Goal: Task Accomplishment & Management: Manage account settings

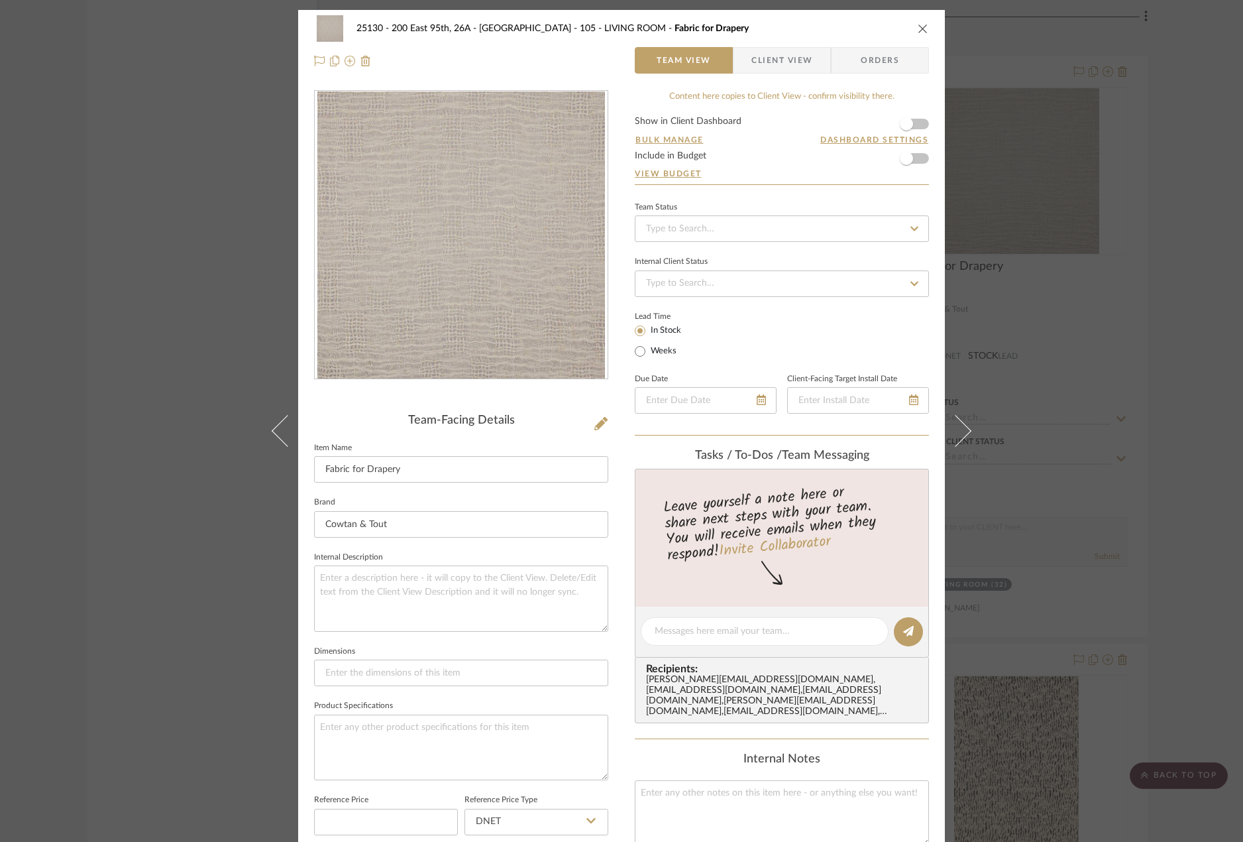
click at [255, 469] on div "25130 - 200 East 95th, 26A - Kosheleva 105 - LIVING ROOM Fabric for Drapery Tea…" at bounding box center [621, 421] width 1243 height 842
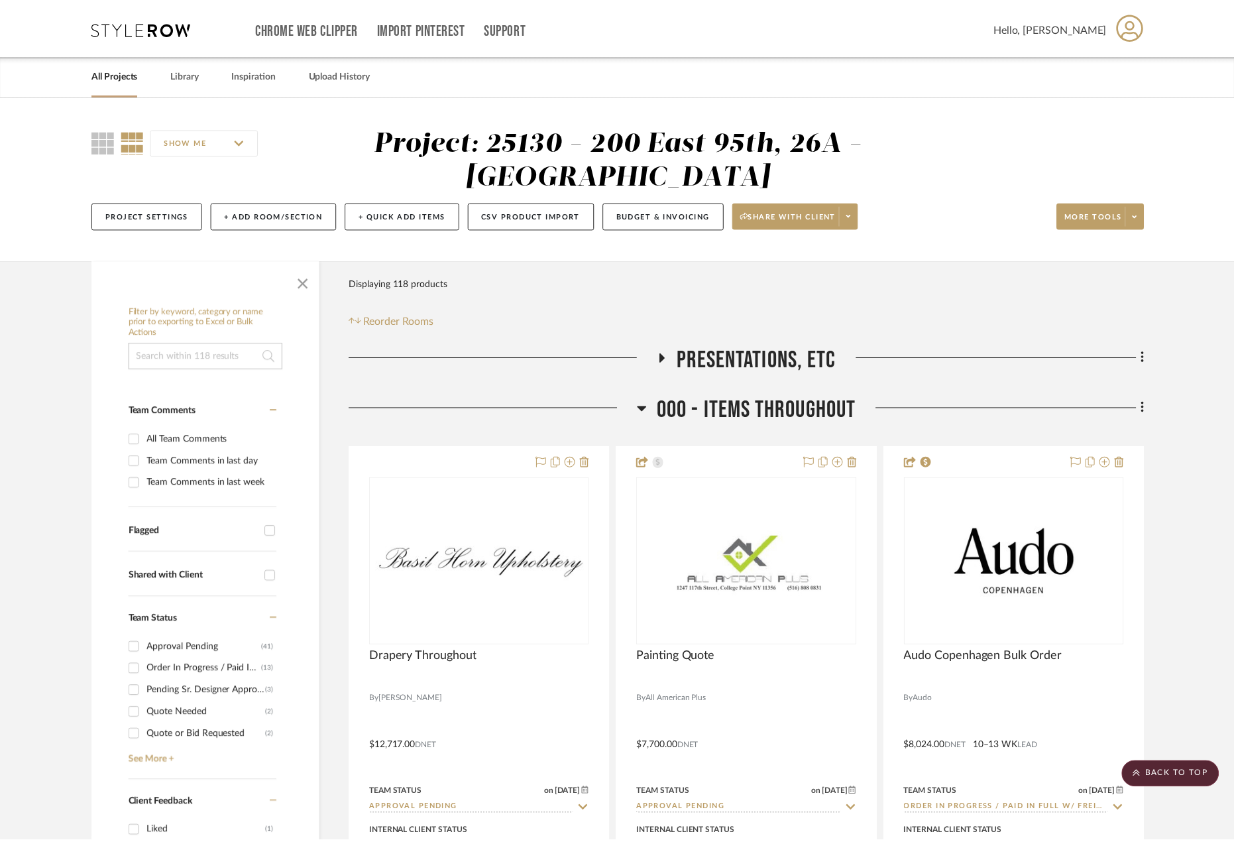
scroll to position [4378, 0]
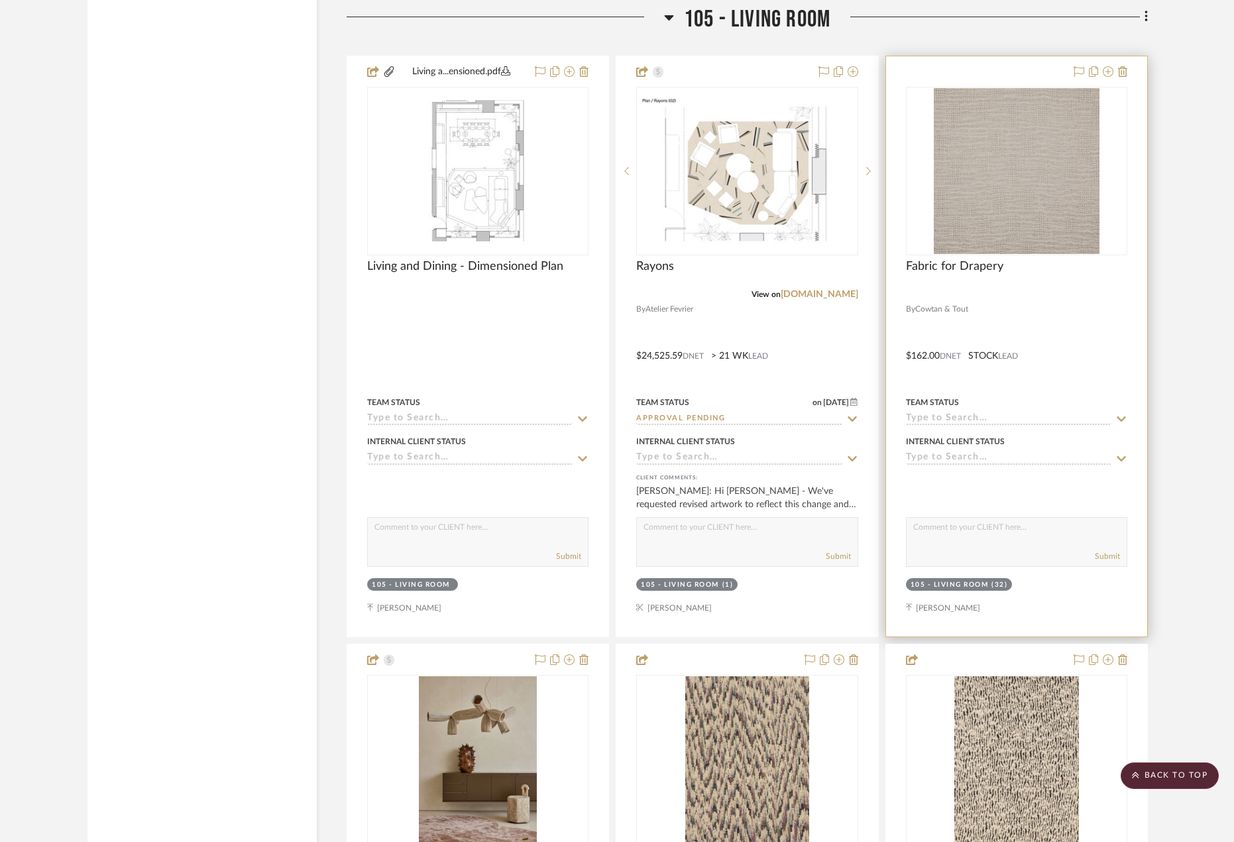
click at [1088, 327] on div at bounding box center [1016, 346] width 261 height 580
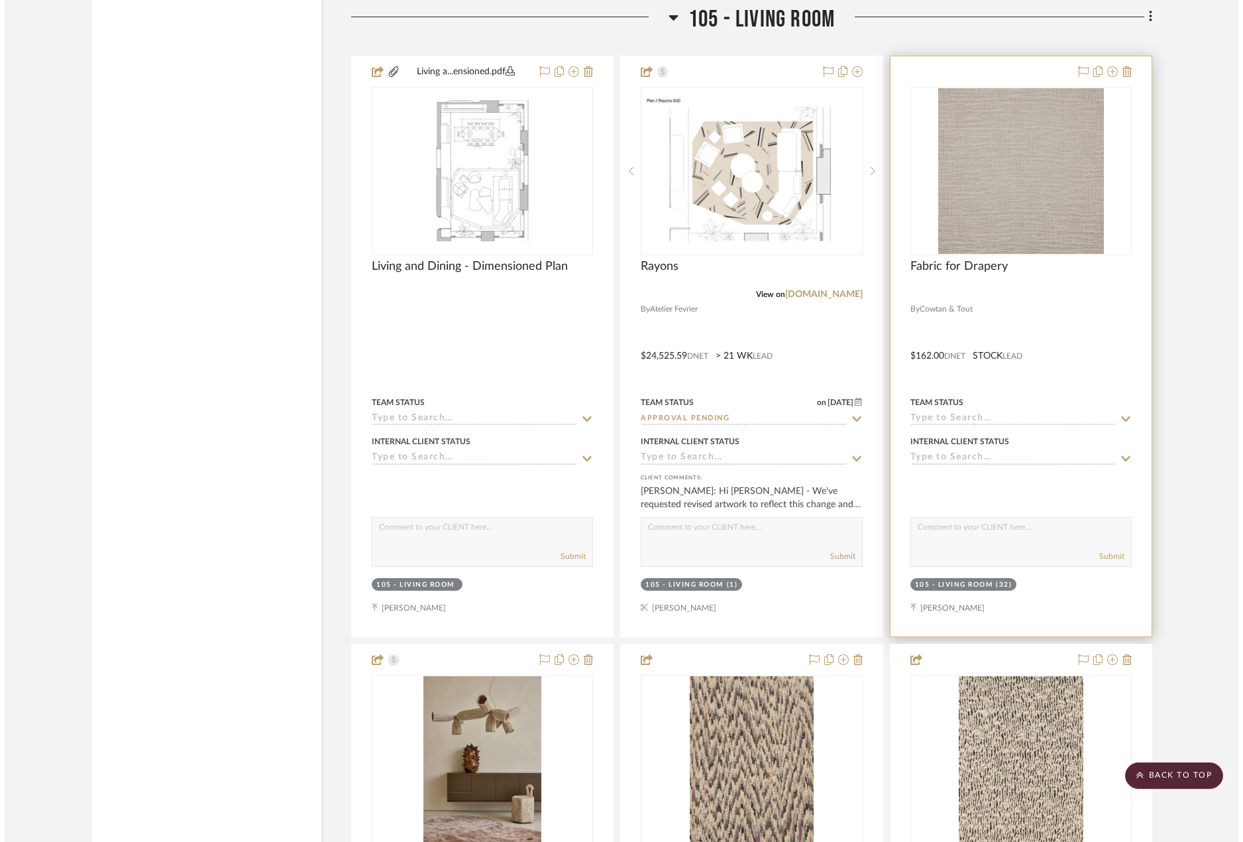
scroll to position [0, 0]
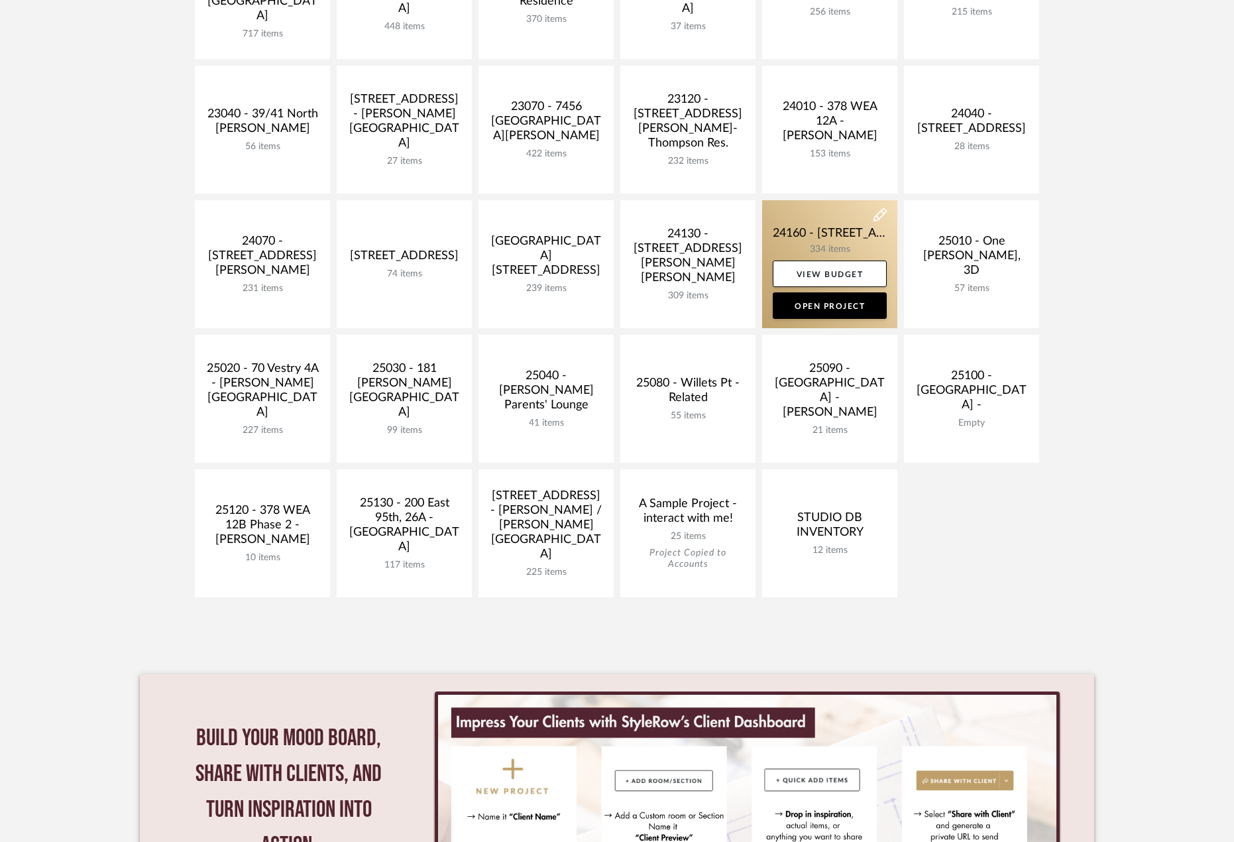
click at [807, 227] on link at bounding box center [829, 264] width 135 height 128
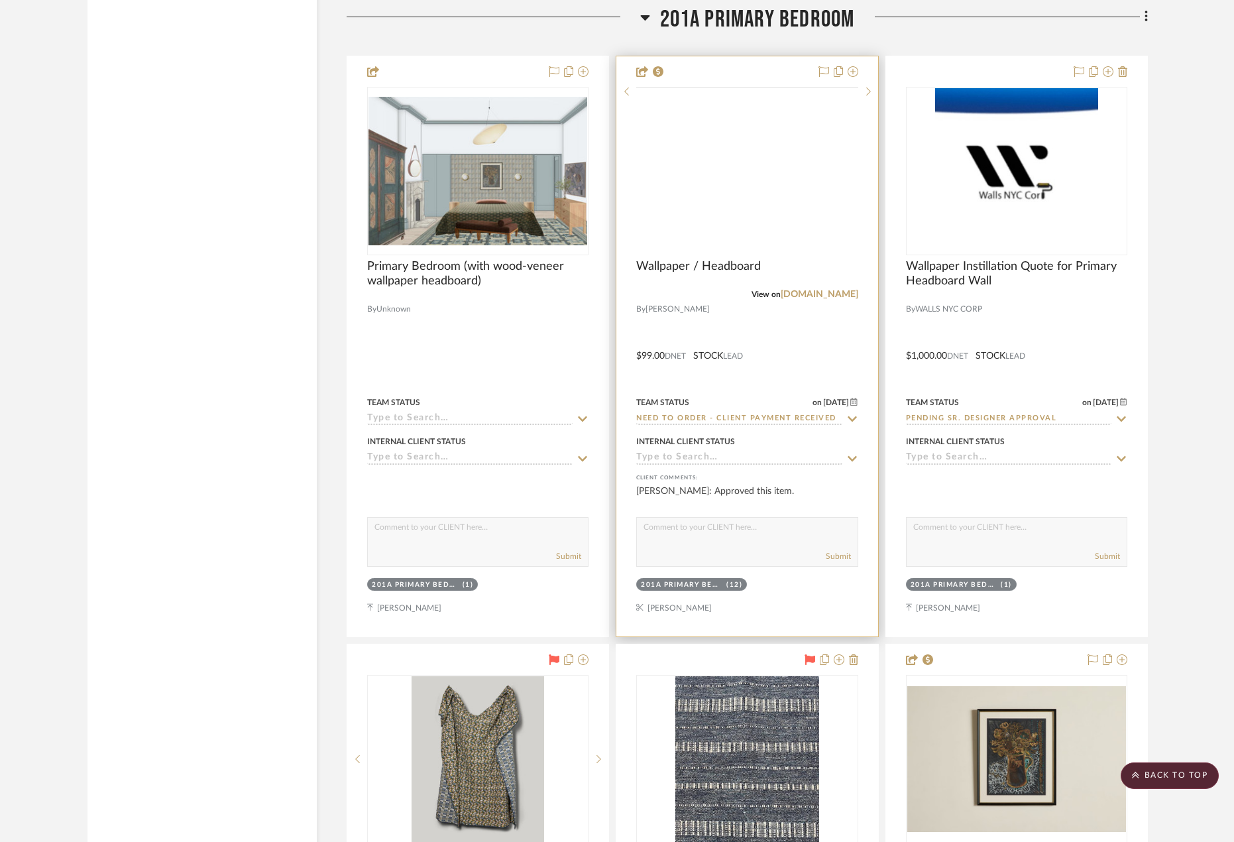
scroll to position [26446, 0]
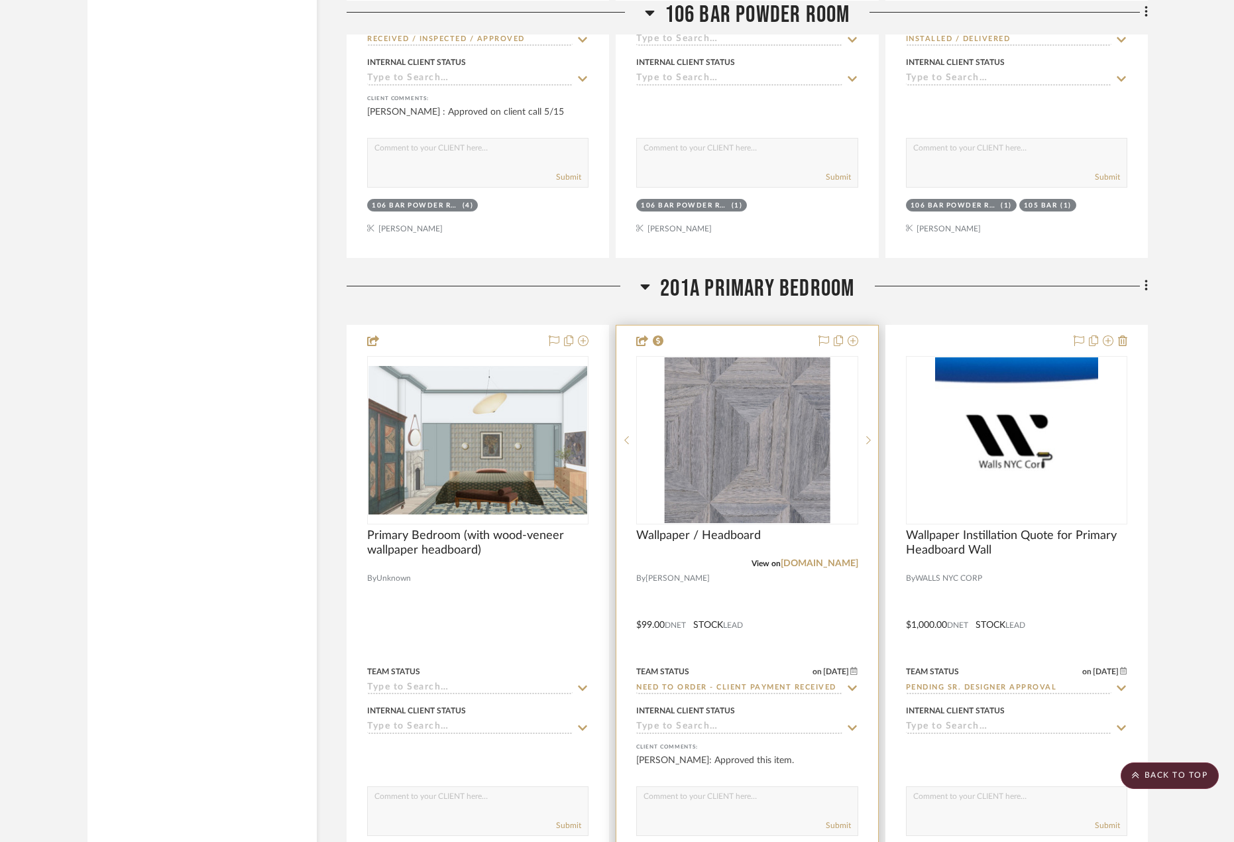
click at [768, 687] on input "Need to Order - Client Payment Received" at bounding box center [738, 688] width 205 height 13
click at [846, 687] on icon at bounding box center [852, 688] width 12 height 11
type input "9/4/2025"
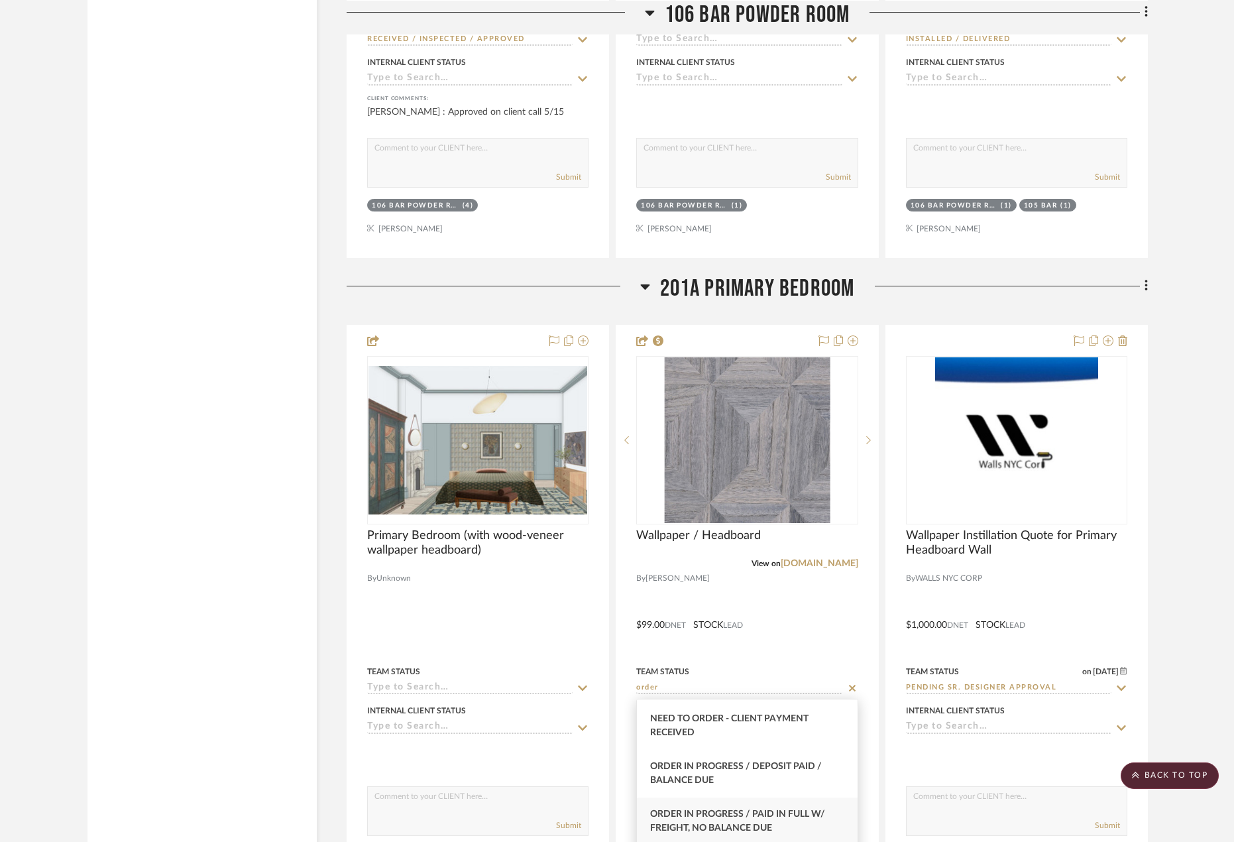
scroll to position [199, 0]
click at [803, 751] on span "Order In Progress / Paid In Full w/ Freight, No Balance due" at bounding box center [737, 754] width 175 height 23
type input "Order In Progress / Paid In Full w/ Freight, No Balance due"
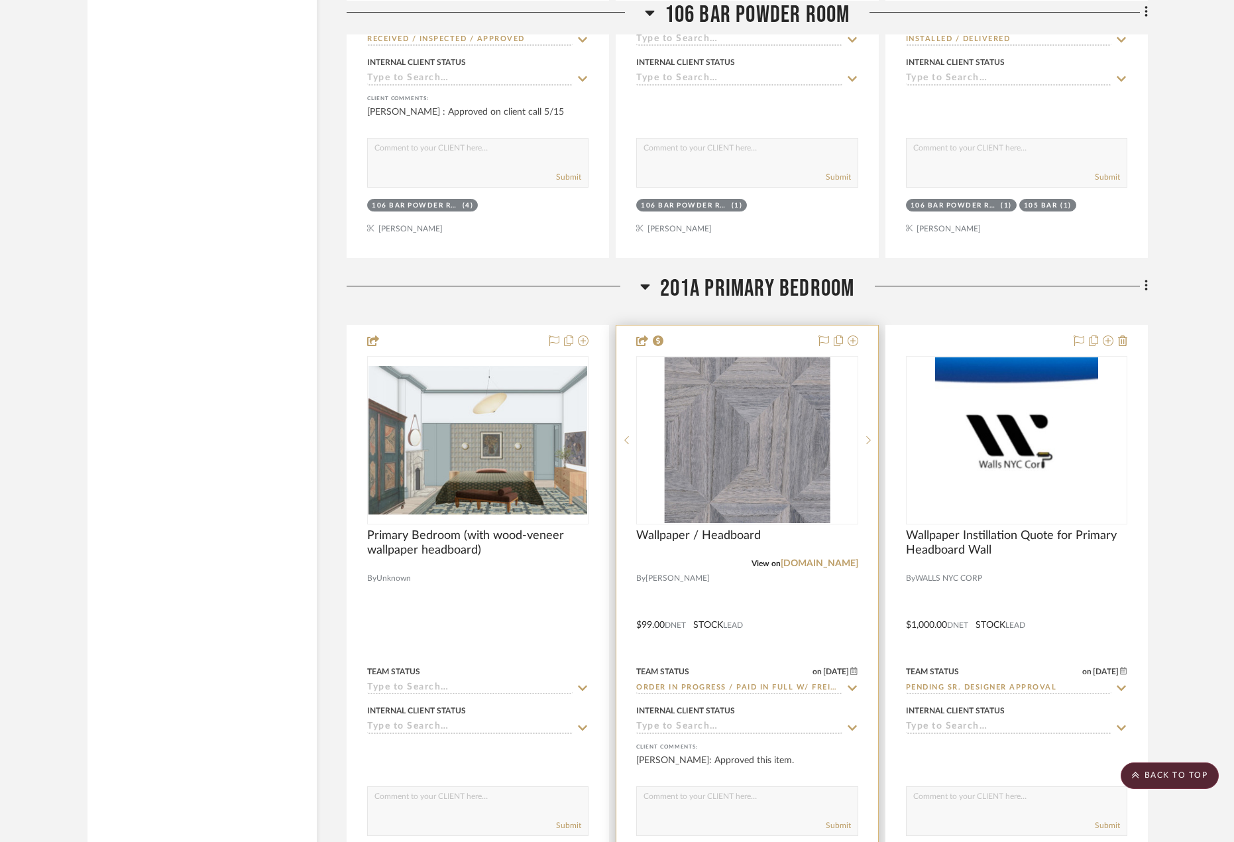
click at [758, 609] on div at bounding box center [746, 615] width 261 height 580
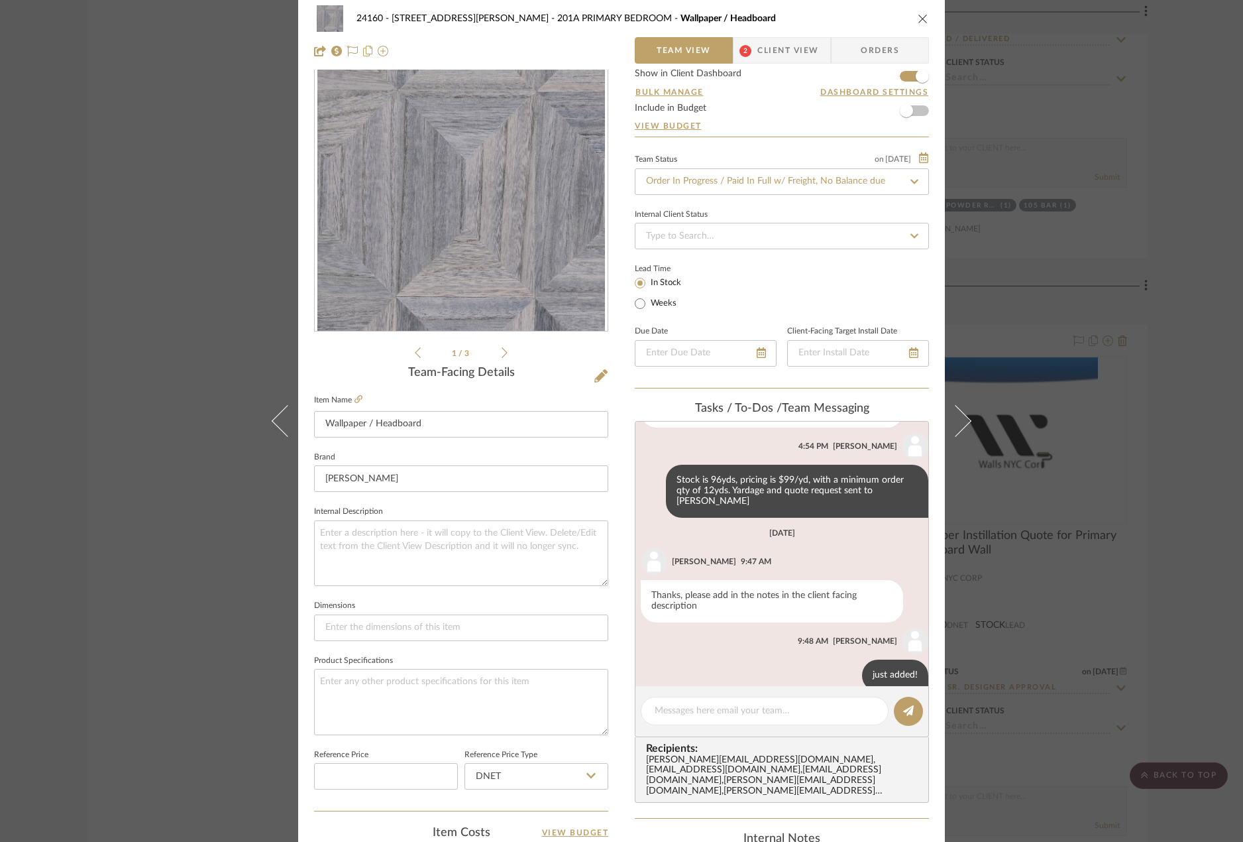
scroll to position [331, 0]
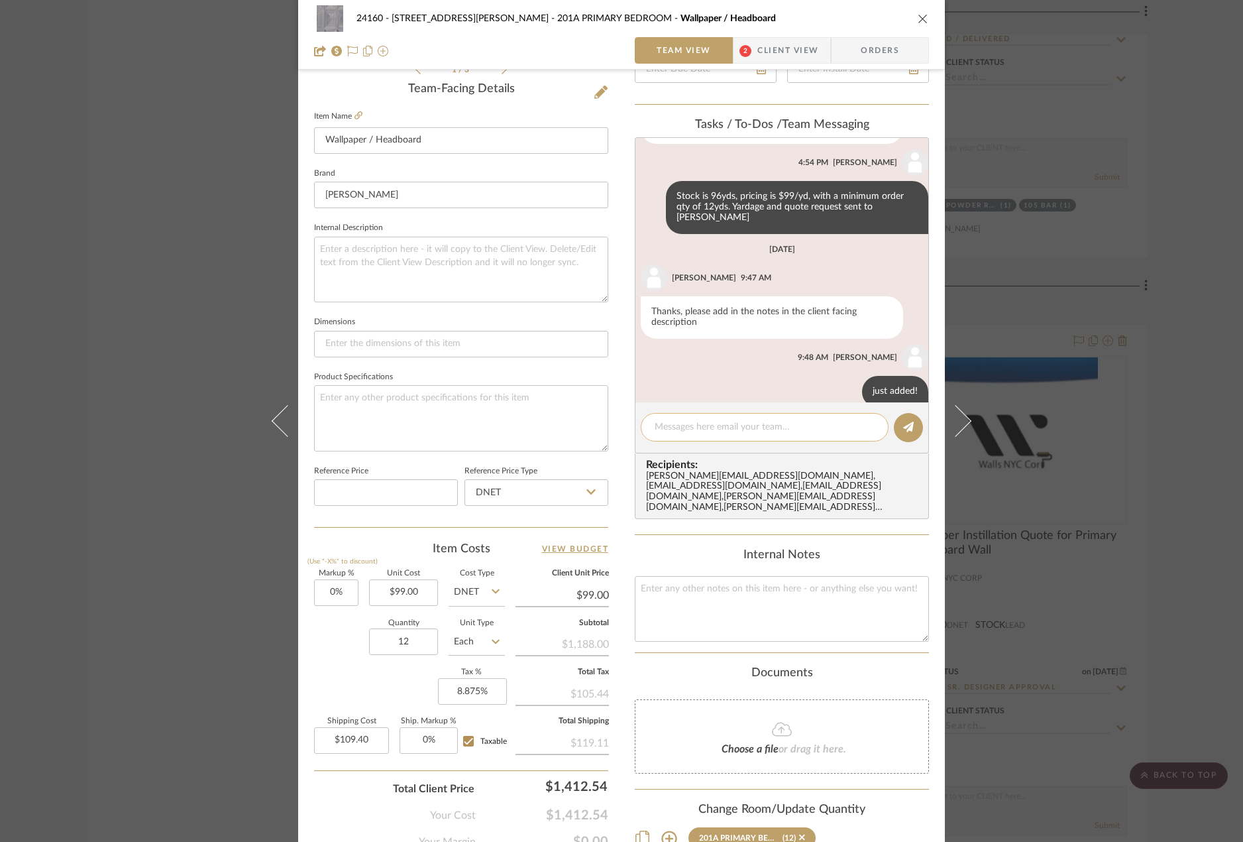
click at [758, 430] on textarea at bounding box center [765, 427] width 220 height 14
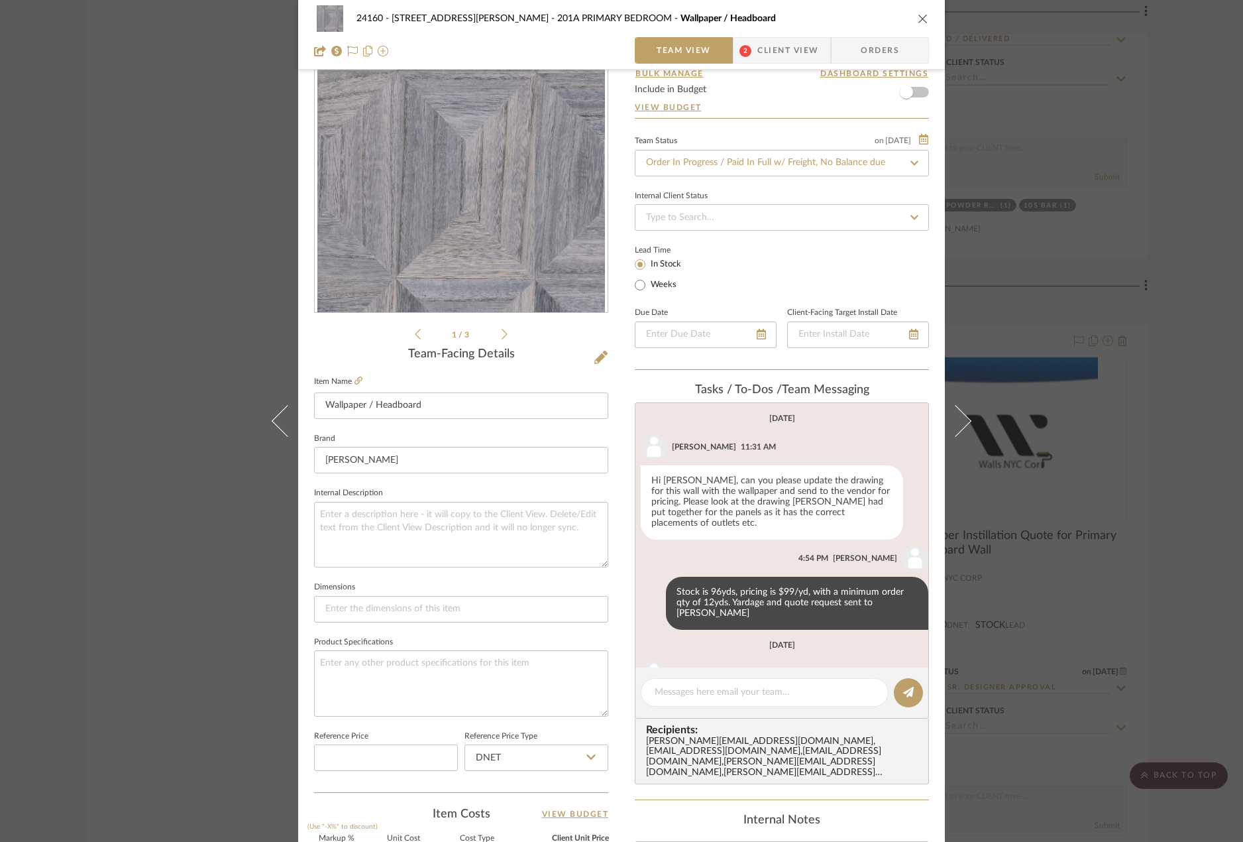
scroll to position [0, 0]
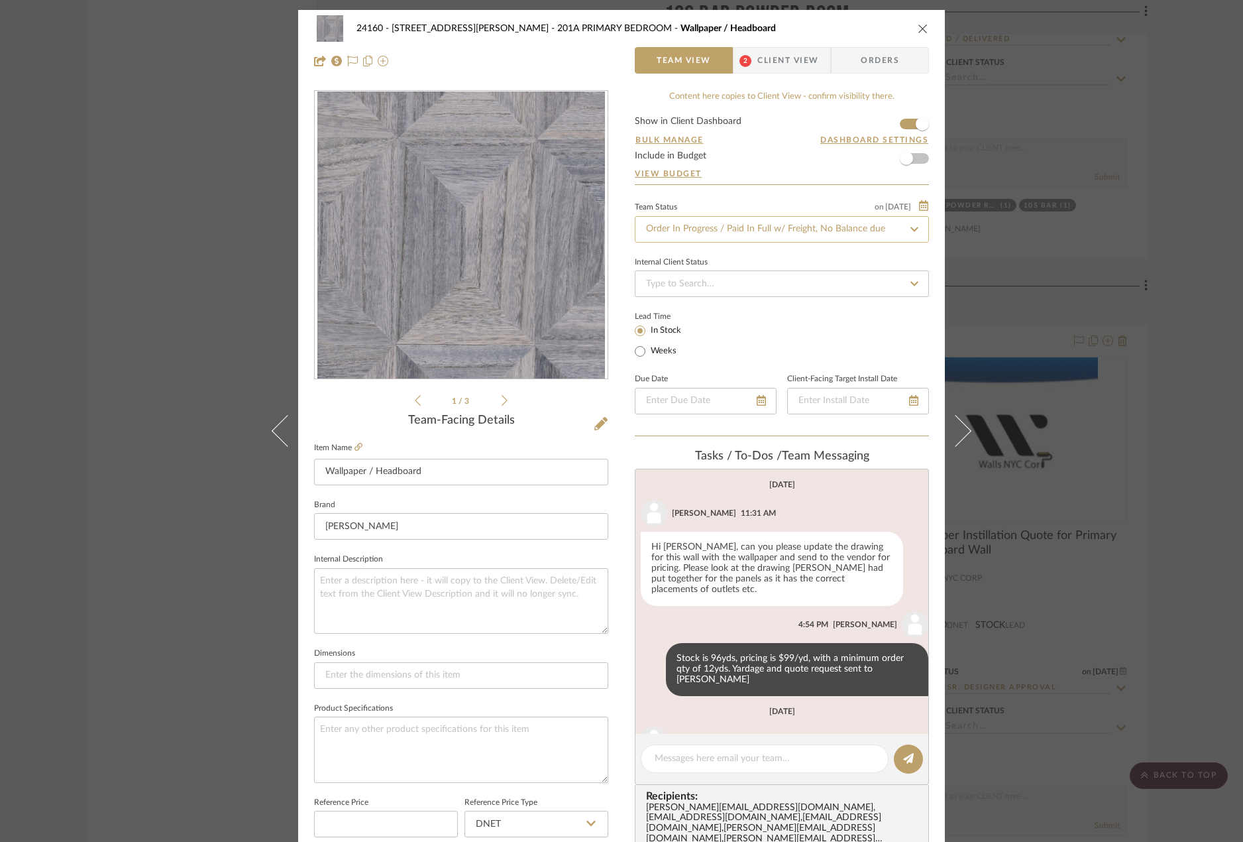
click at [729, 224] on input "Order In Progress / Paid In Full w/ Freight, No Balance due" at bounding box center [782, 229] width 294 height 27
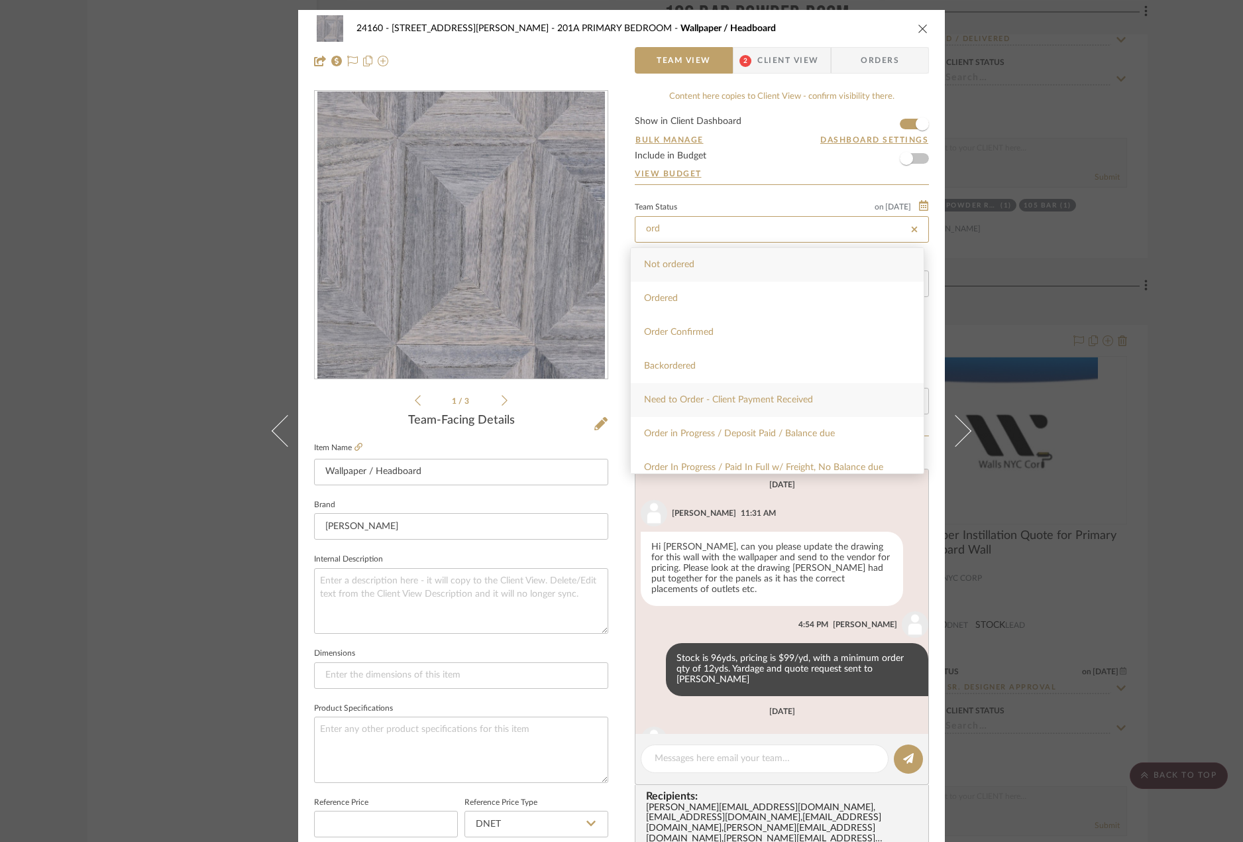
type input "Order In Progress / Paid In Full w/ Freight, No Balance due"
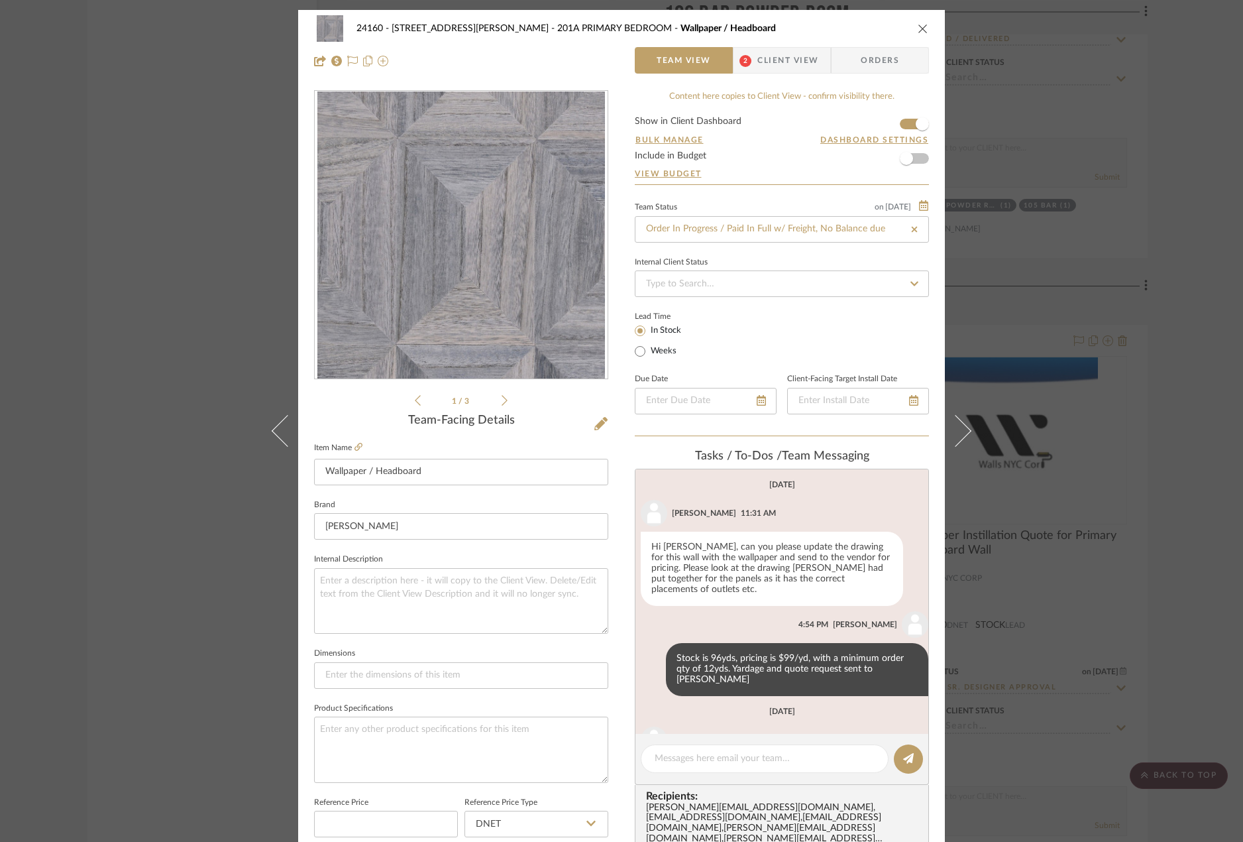
click at [1151, 152] on div "24160 - 214 E 18th Street - Satow Elliot 201A PRIMARY BEDROOM Wallpaper / Headb…" at bounding box center [621, 421] width 1243 height 842
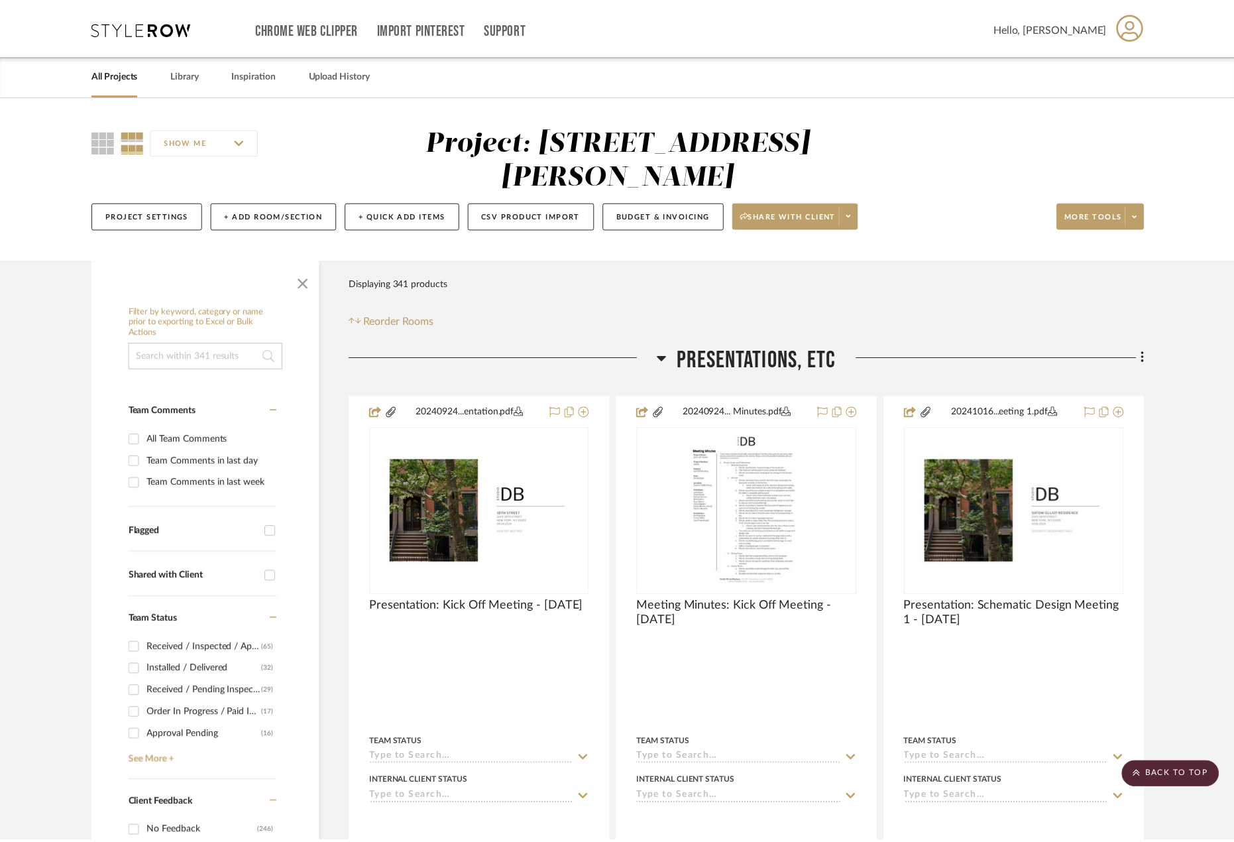
scroll to position [26446, 0]
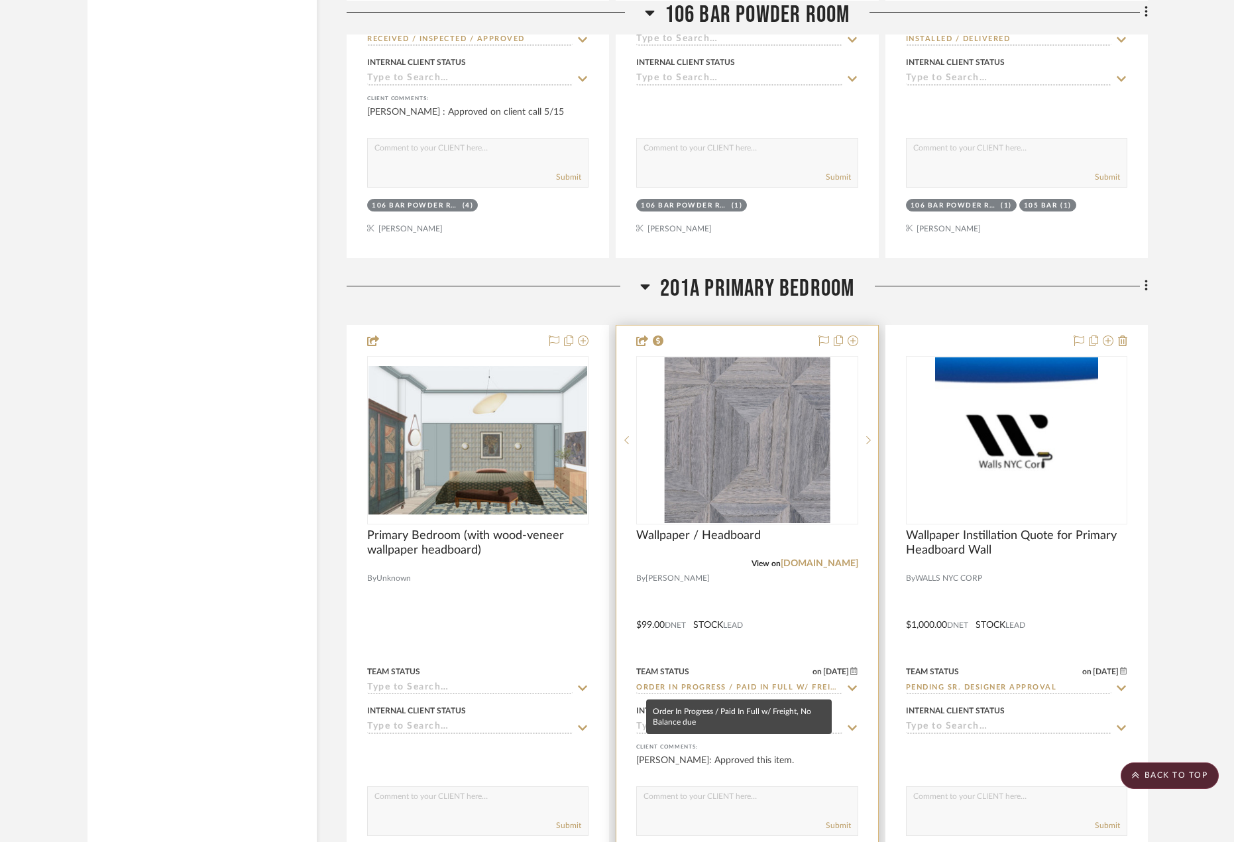
click at [705, 690] on input "Order In Progress / Paid In Full w/ Freight, No Balance due" at bounding box center [738, 688] width 205 height 13
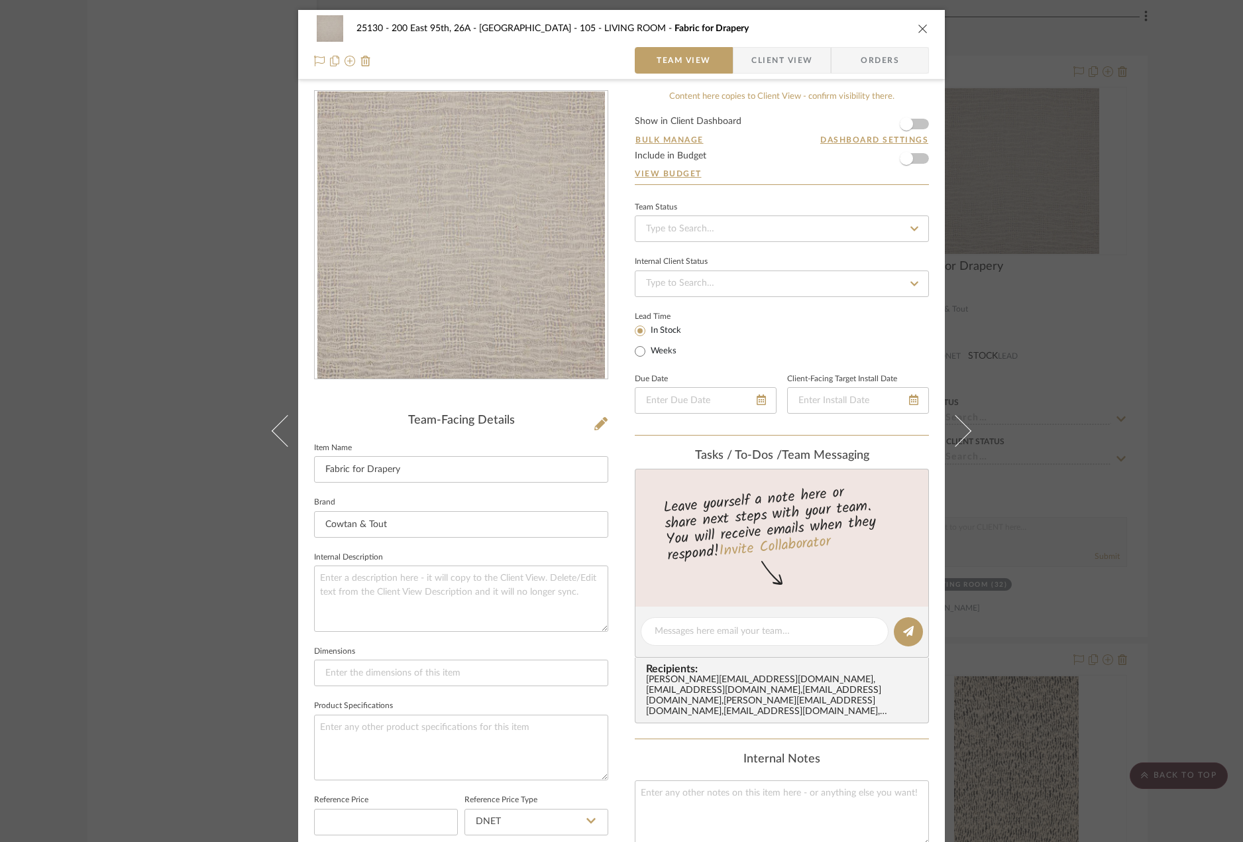
scroll to position [133, 0]
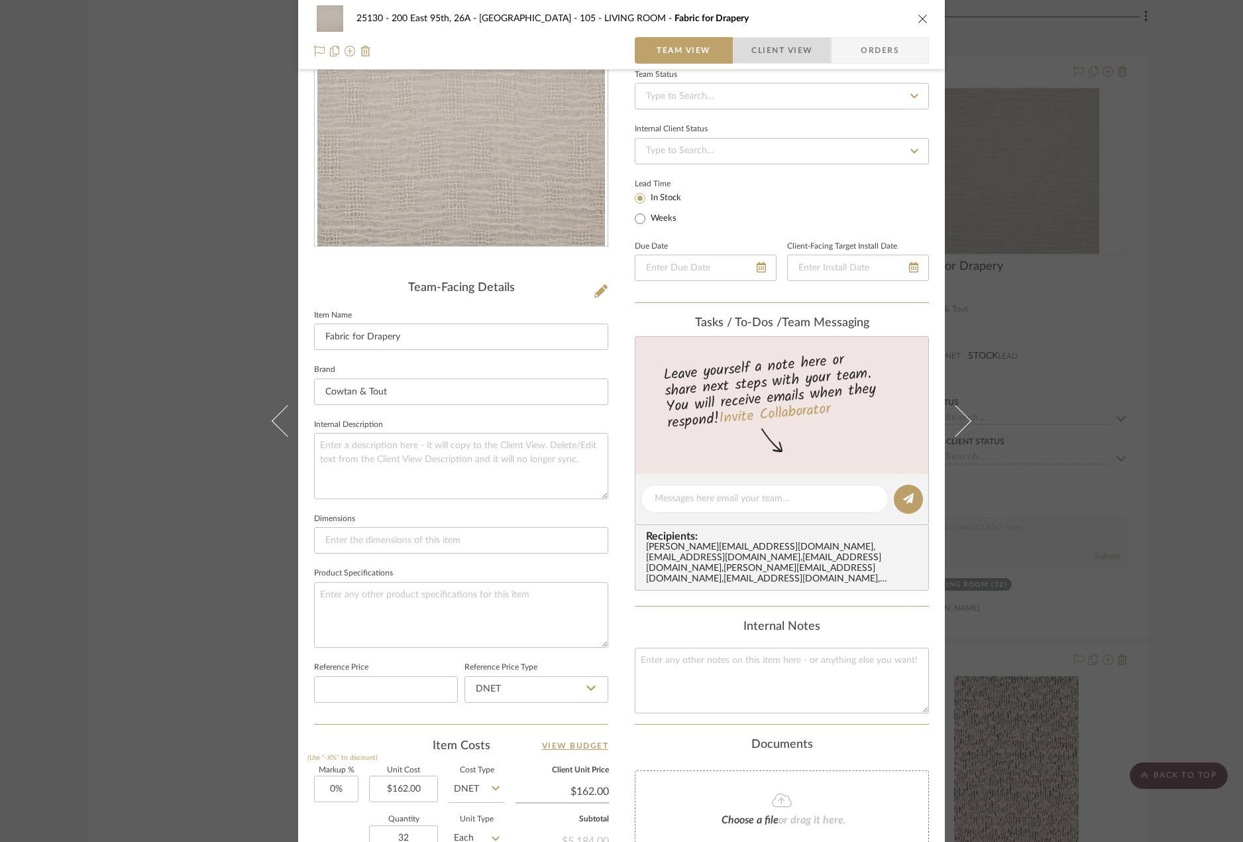
click at [790, 49] on span "Client View" at bounding box center [782, 50] width 61 height 27
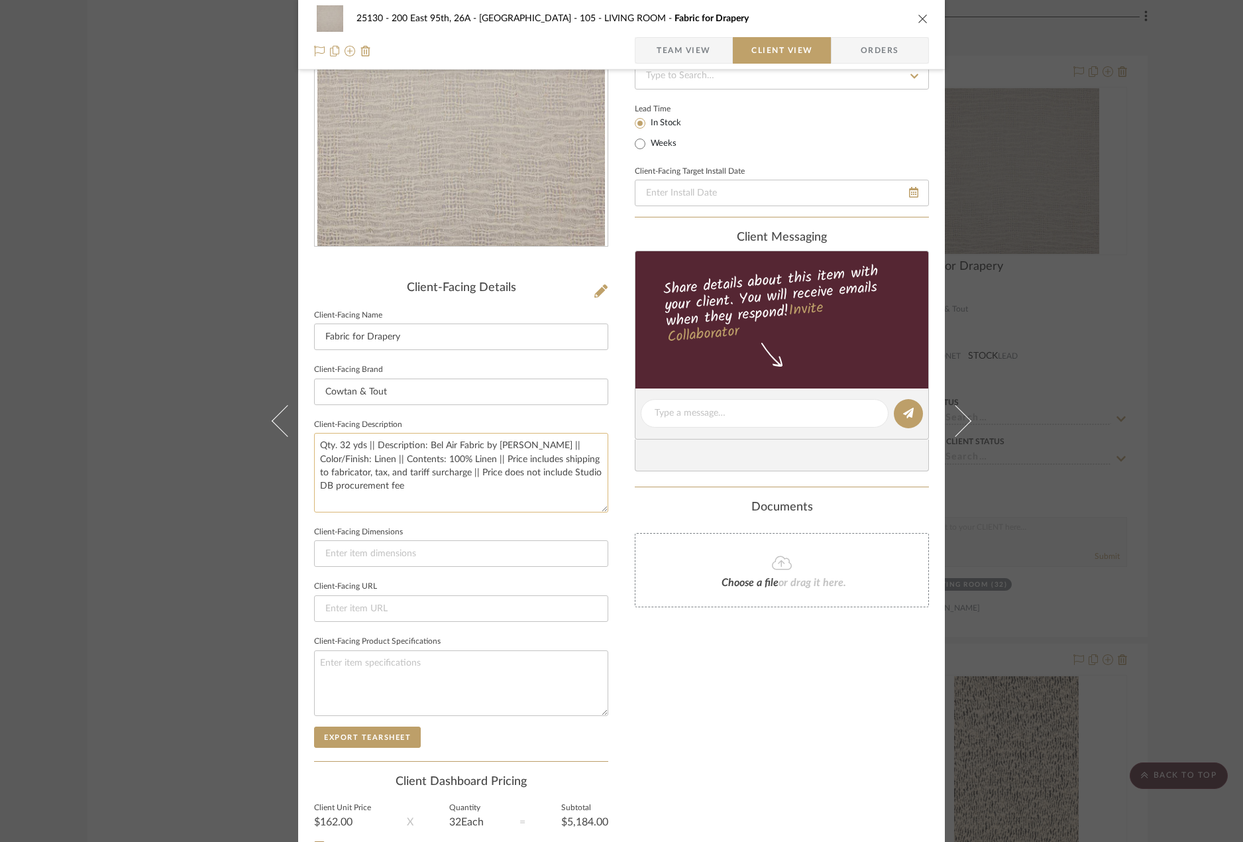
click at [473, 491] on textarea "Qty. 32 yds || Description: Bel Air Fabric by Larsen || Color/Finish: Linen || …" at bounding box center [461, 472] width 294 height 79
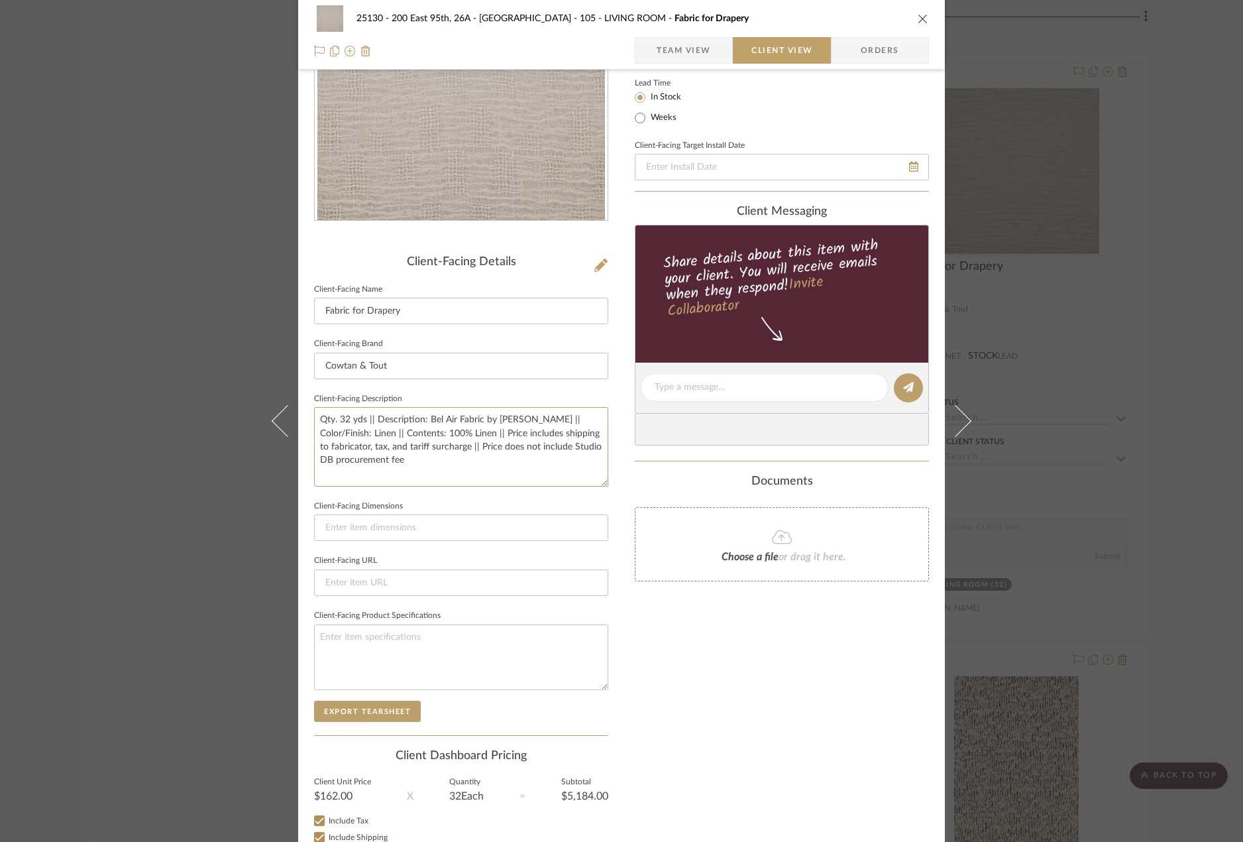
scroll to position [0, 0]
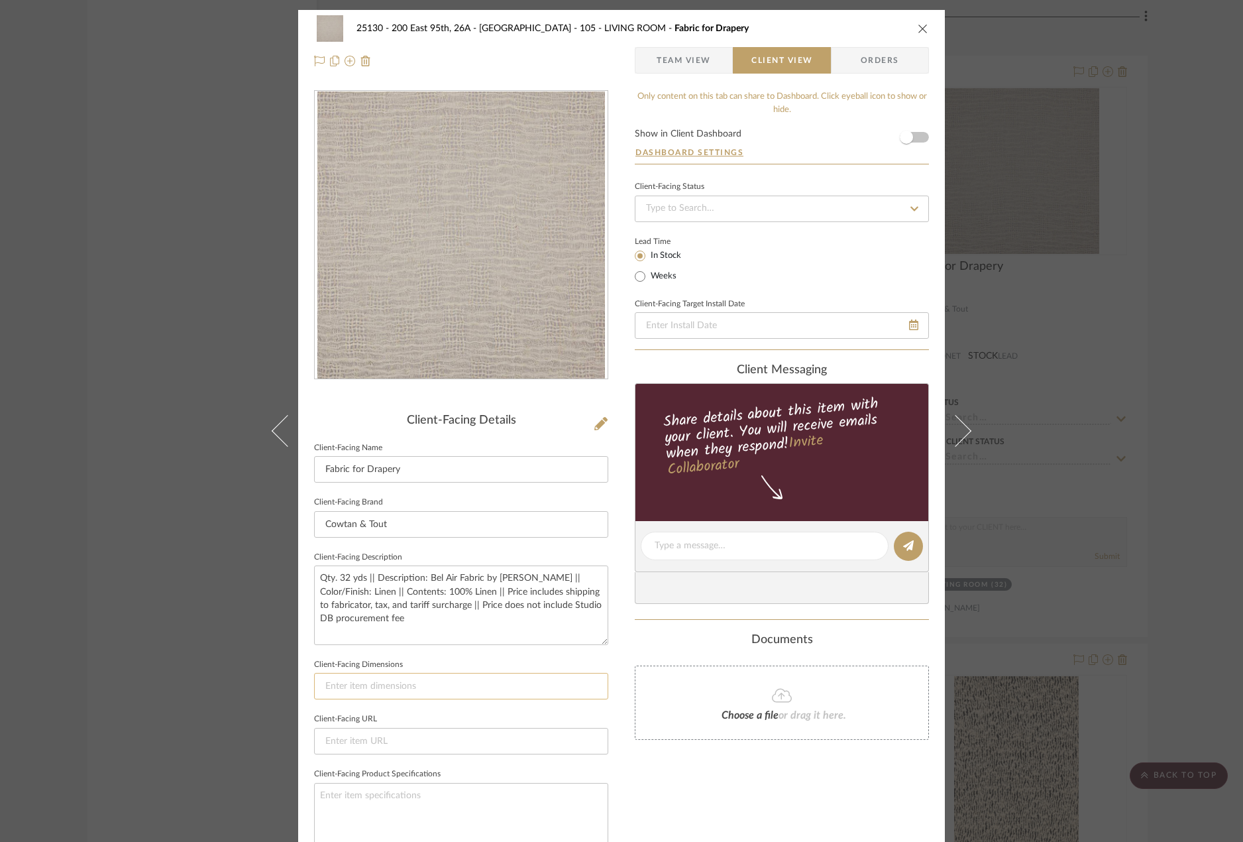
click at [456, 683] on input at bounding box center [461, 686] width 294 height 27
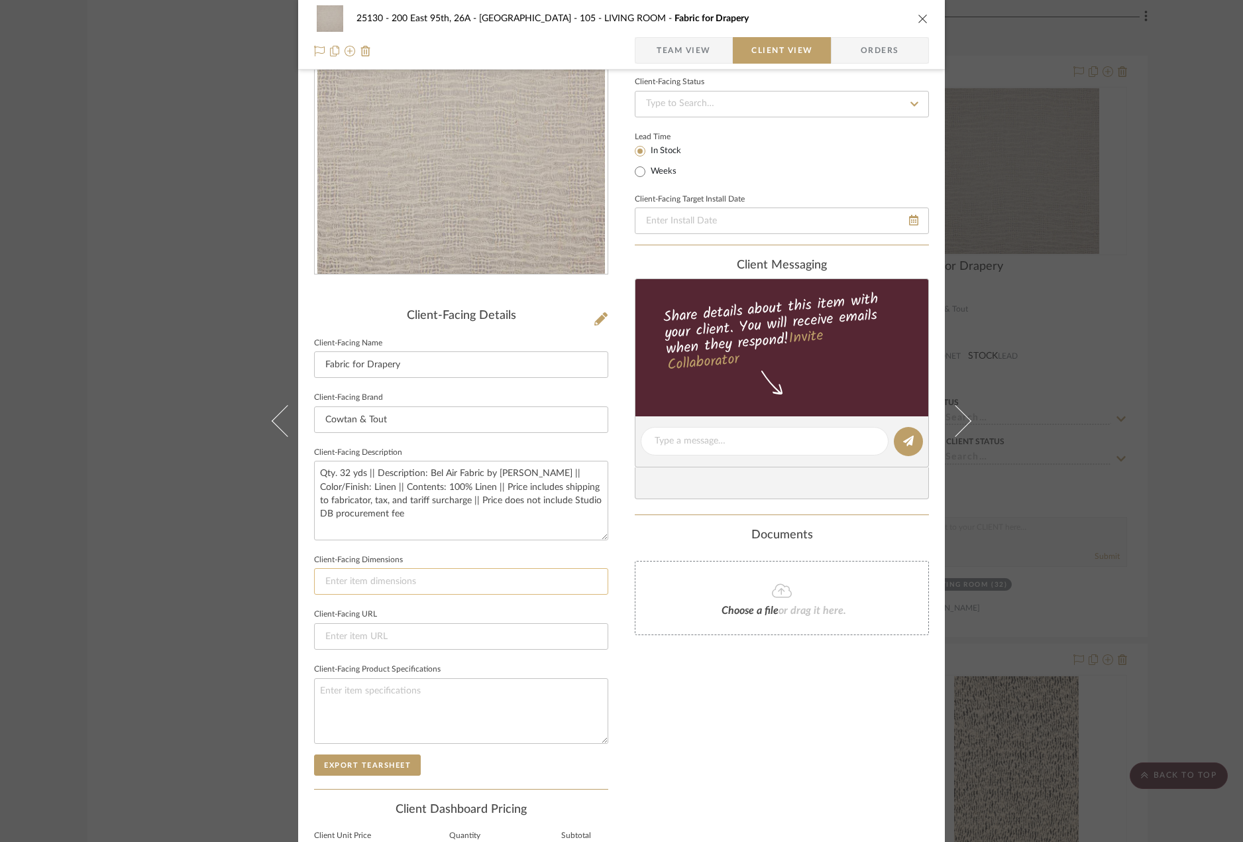
scroll to position [250, 0]
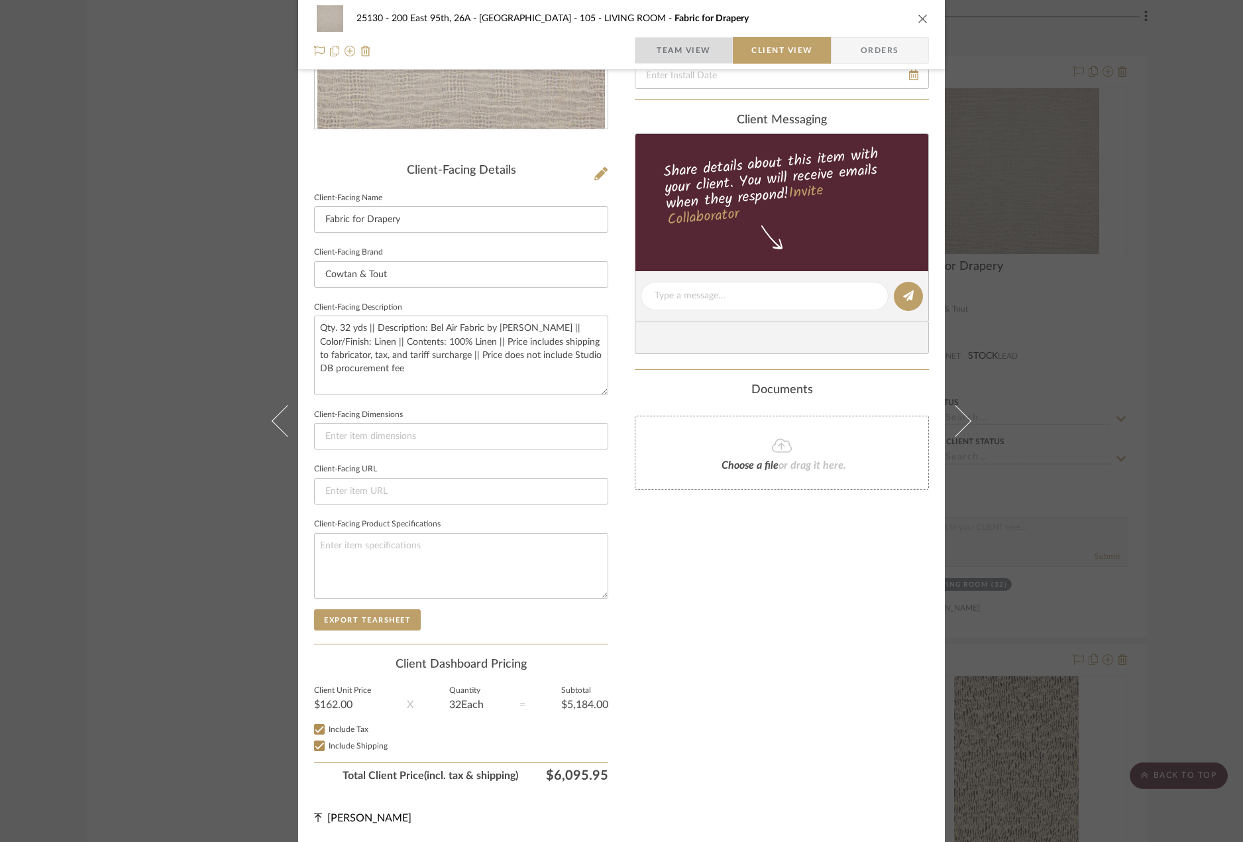
click at [657, 51] on span "Team View" at bounding box center [684, 50] width 54 height 27
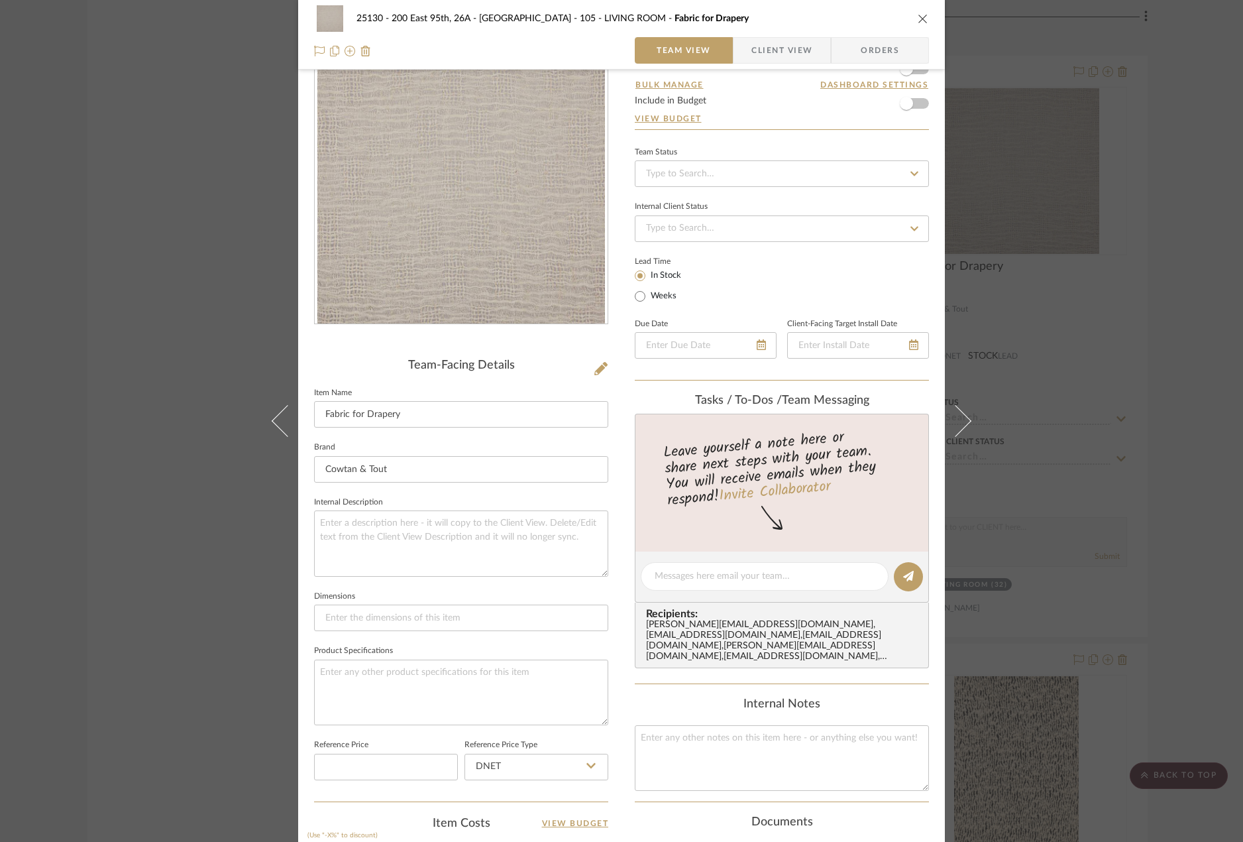
scroll to position [0, 0]
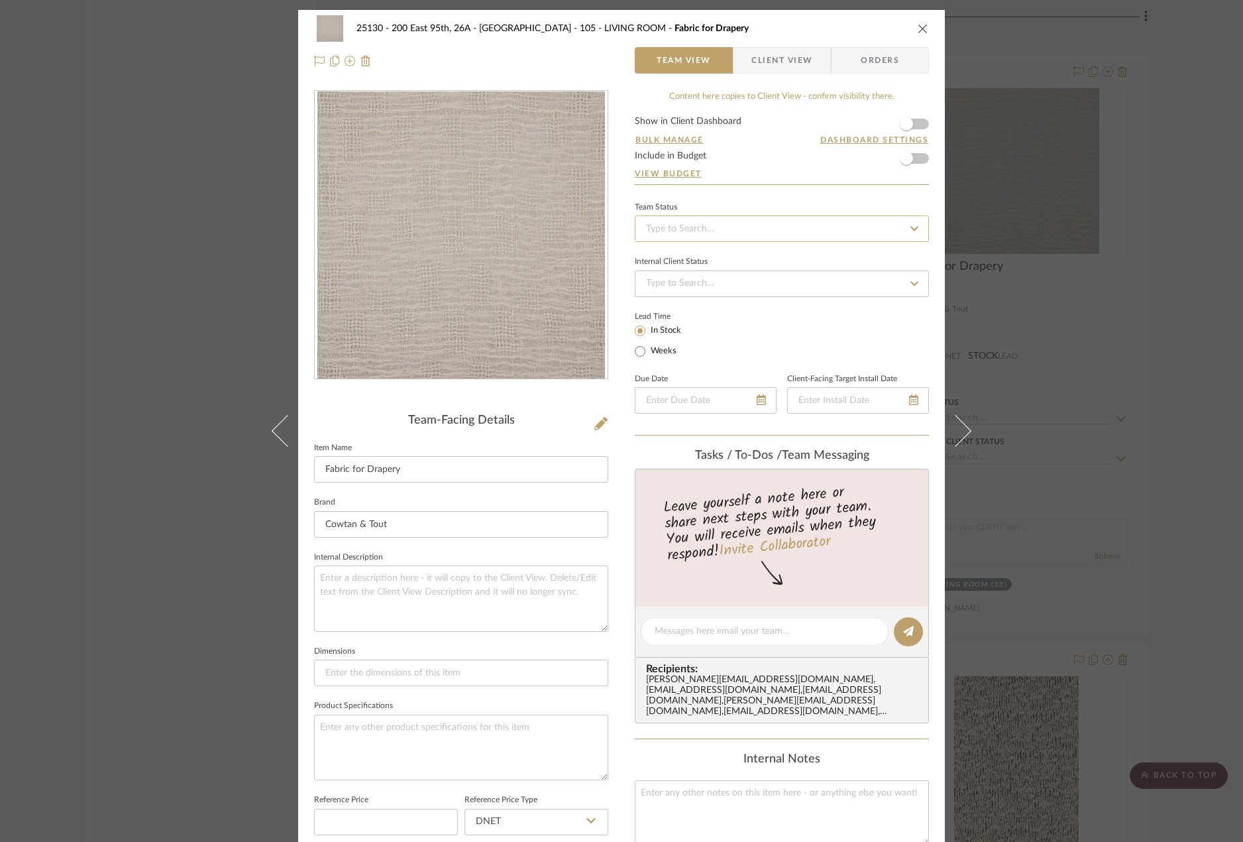
click at [677, 227] on input at bounding box center [782, 228] width 294 height 27
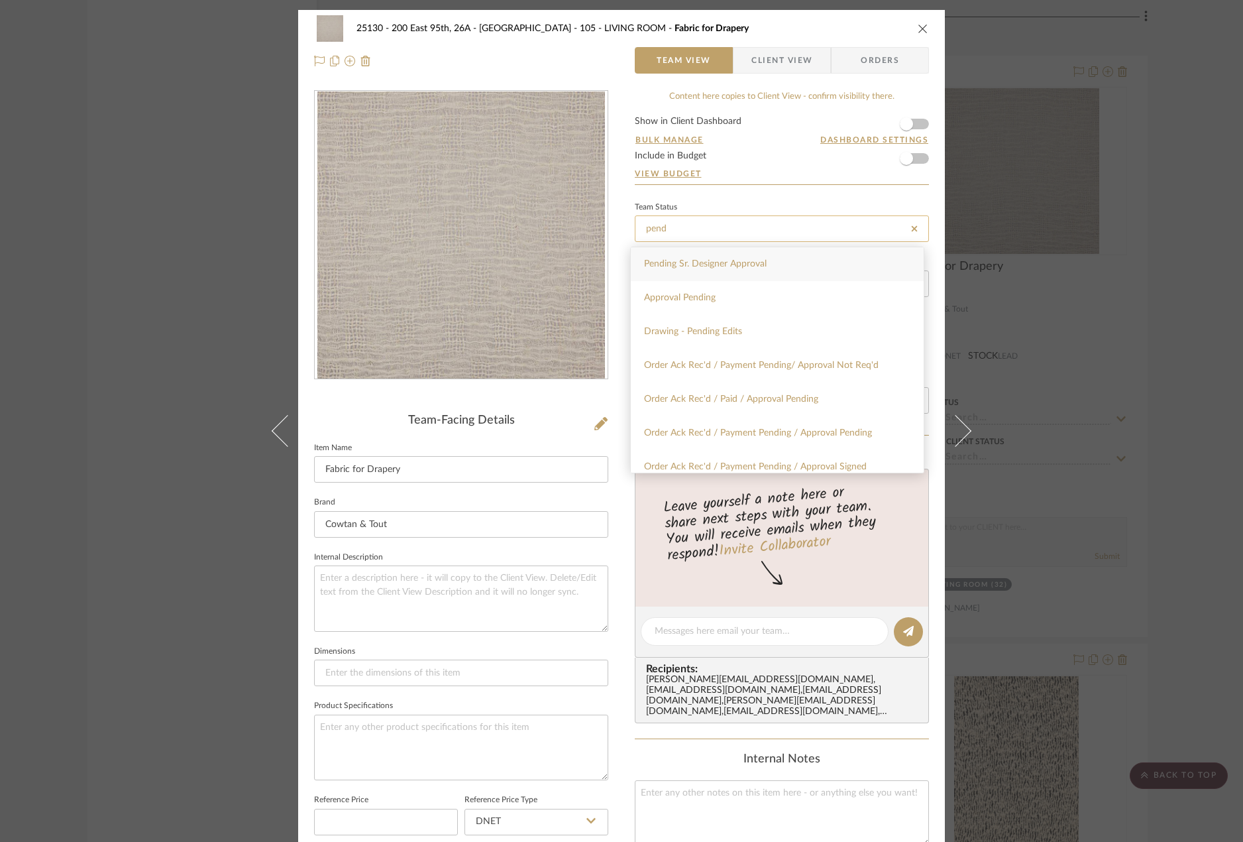
type input "Pending Sr. Designer Approval"
type input "9/4/2025"
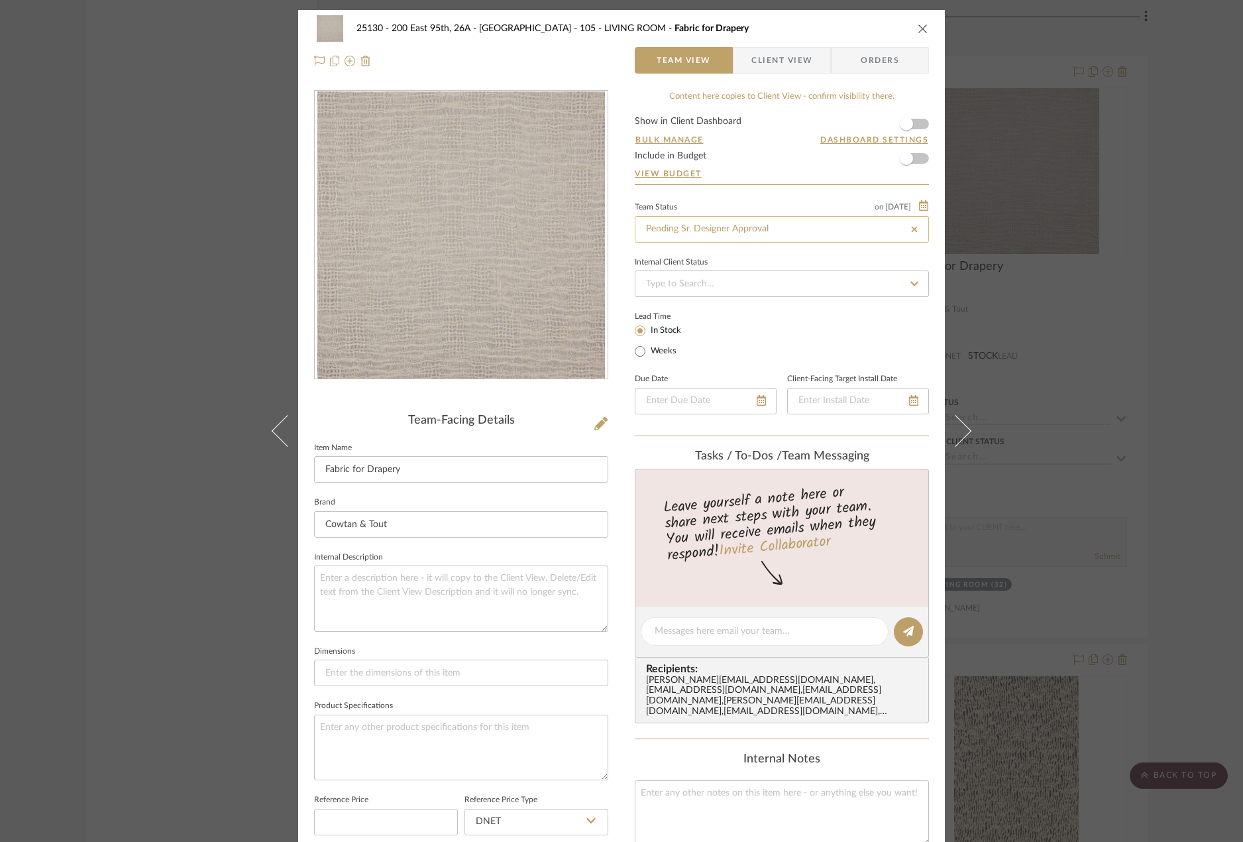
type input "9/4/2025"
type input "Pending Sr. Designer Approval"
drag, startPoint x: 1132, startPoint y: 313, endPoint x: 1029, endPoint y: 378, distance: 122.5
click at [1132, 312] on div "25130 - 200 East 95th, 26A - Kosheleva 105 - LIVING ROOM Fabric for Drapery Tea…" at bounding box center [621, 421] width 1243 height 842
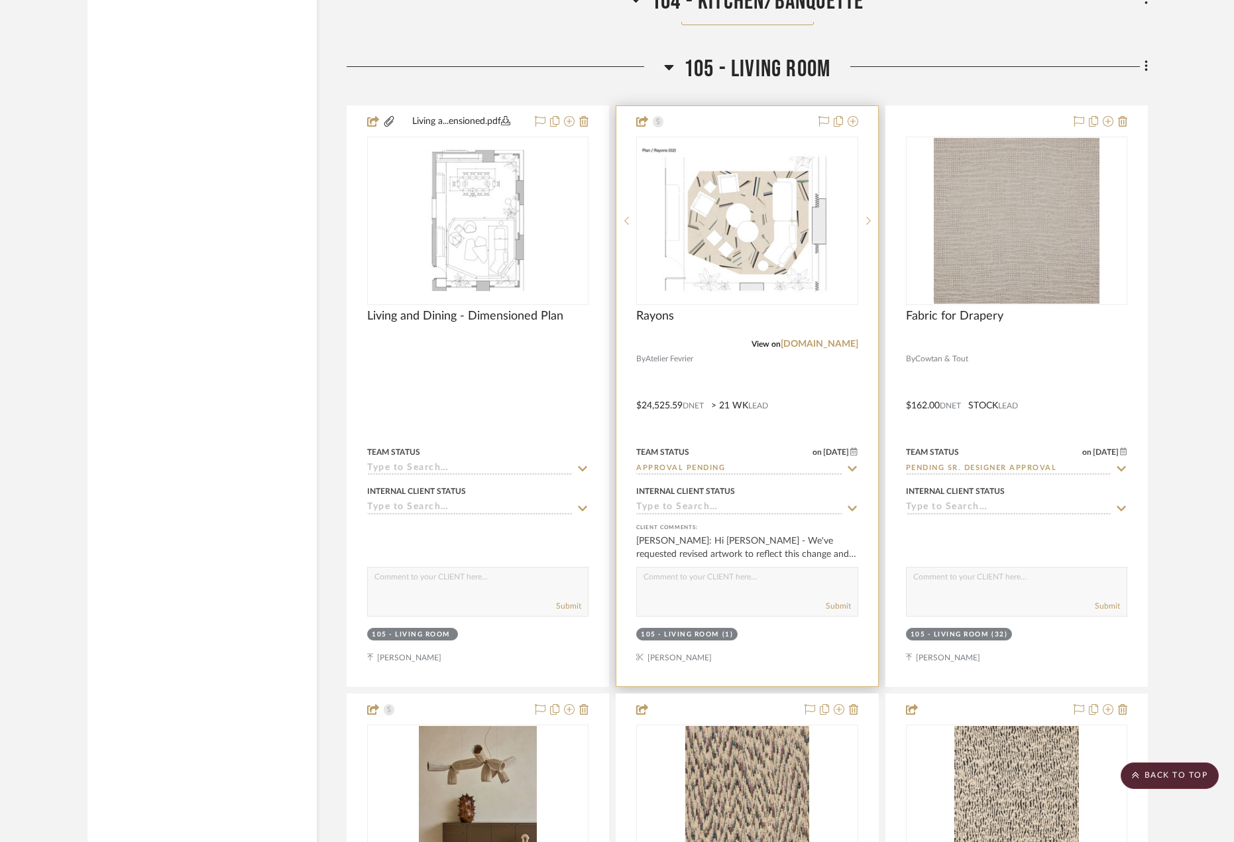
scroll to position [4312, 0]
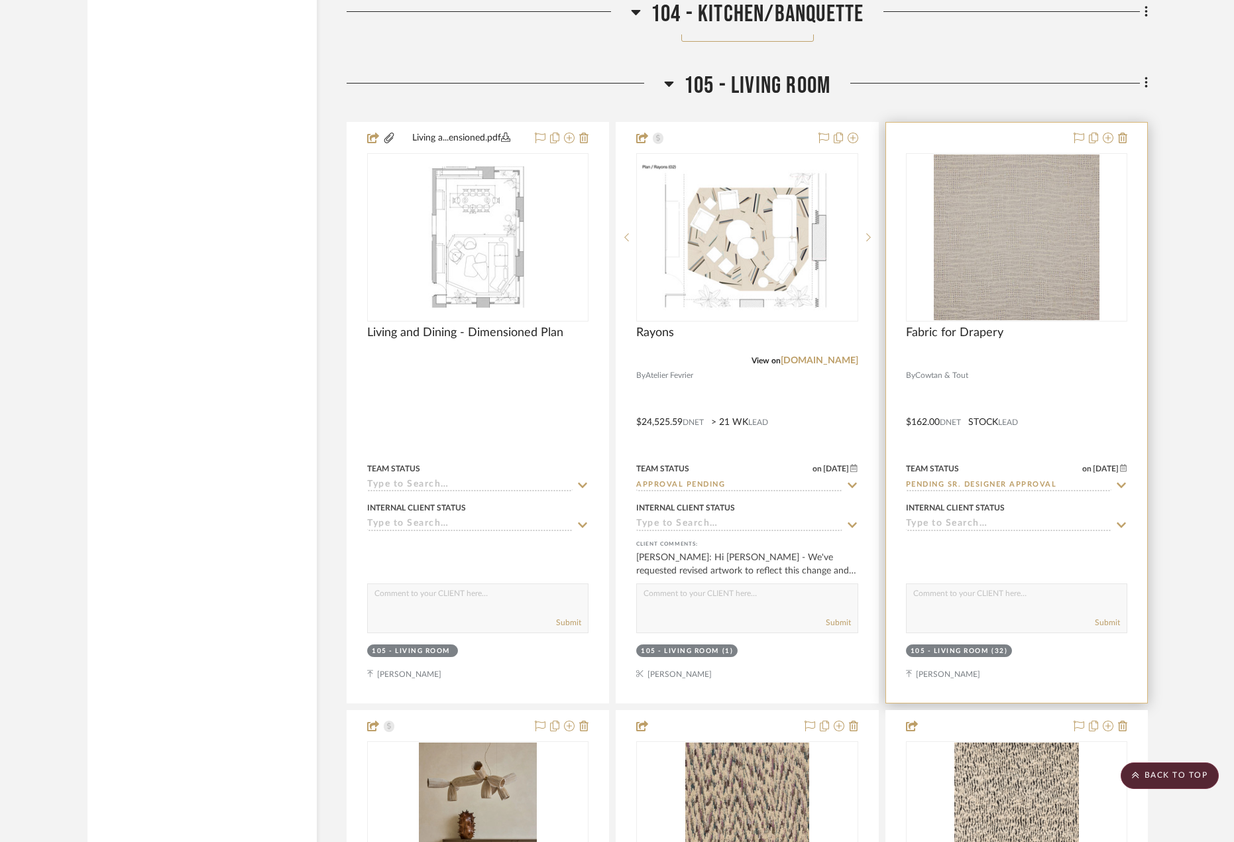
click at [1062, 379] on div at bounding box center [1016, 413] width 261 height 580
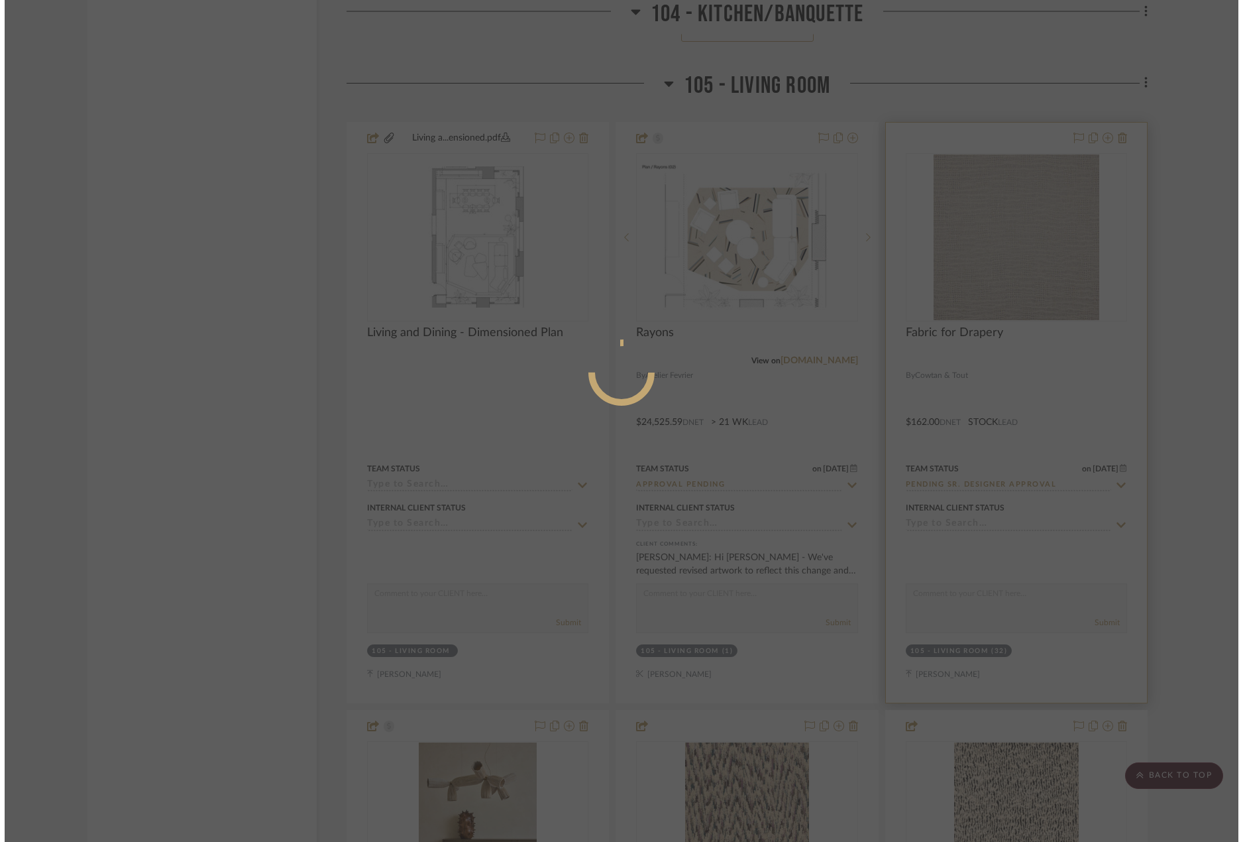
scroll to position [0, 0]
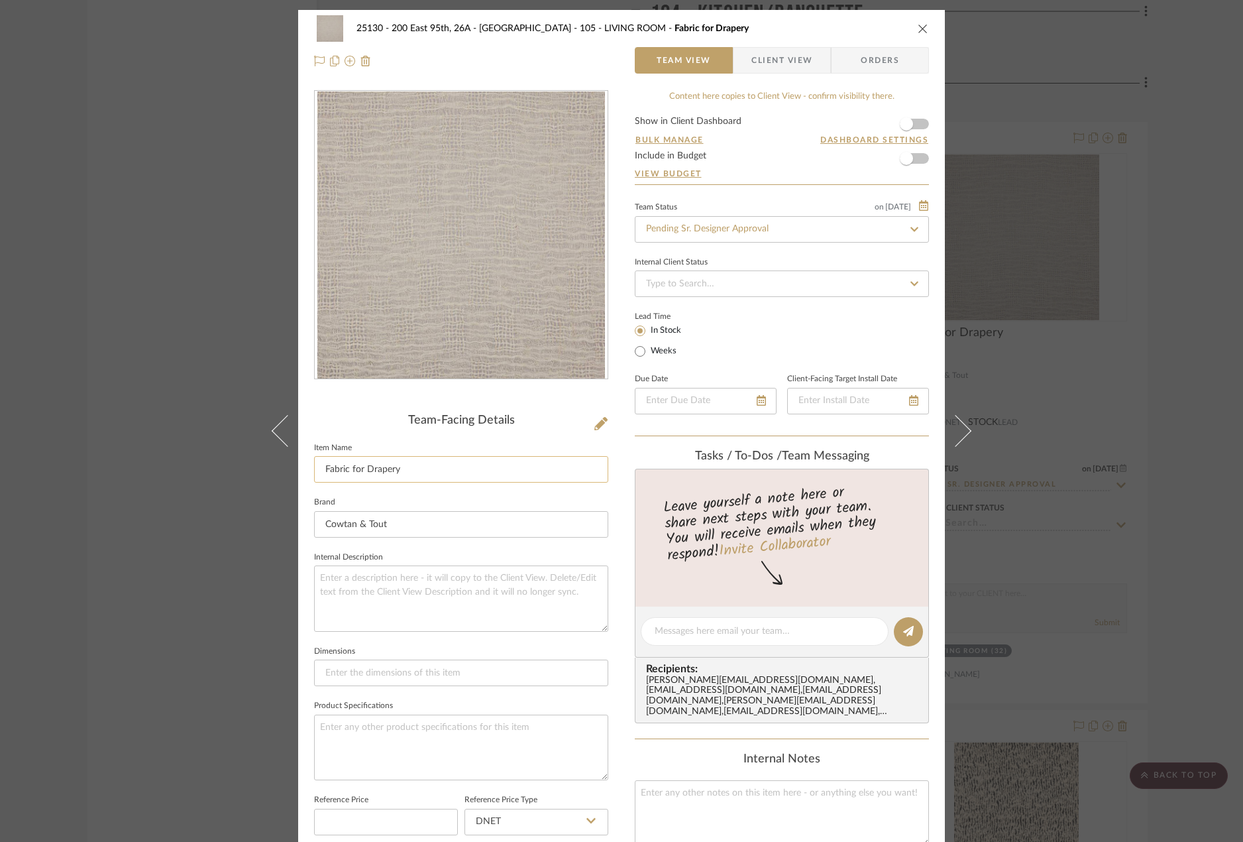
click at [426, 471] on input "Fabric for Drapery" at bounding box center [461, 469] width 294 height 27
type input "Fabric for Drapery (Living/Dining Room)"
click at [388, 608] on textarea at bounding box center [461, 598] width 294 height 66
click at [1201, 718] on div "25130 - 200 East 95th, 26A - Kosheleva 105 - LIVING ROOM Fabric for Drapery (Li…" at bounding box center [621, 421] width 1243 height 842
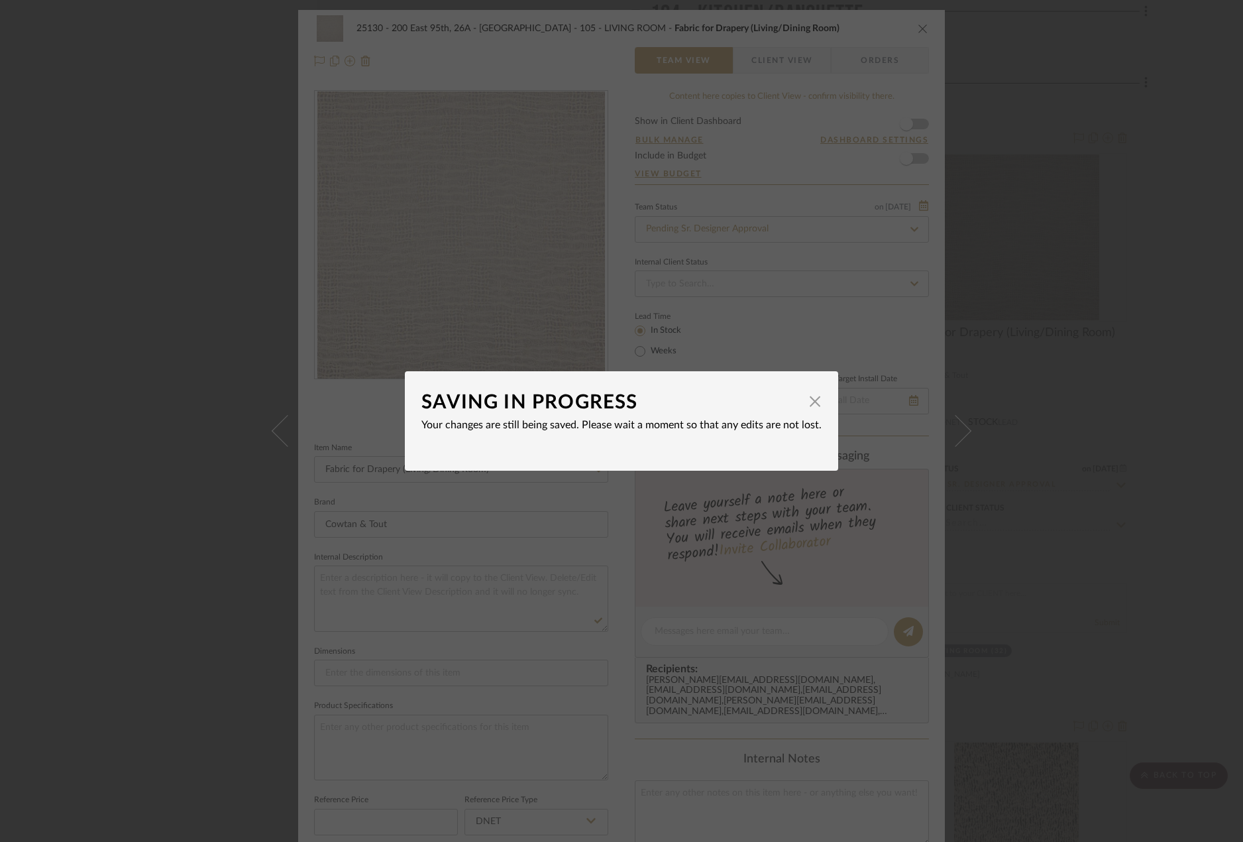
click at [817, 408] on dialog-content "SAVING IN PROGRESS × Your changes are still being saved. Please wait a moment s…" at bounding box center [621, 420] width 433 height 99
drag, startPoint x: 809, startPoint y: 400, endPoint x: 946, endPoint y: 363, distance: 142.8
click at [809, 400] on span "button" at bounding box center [815, 401] width 27 height 27
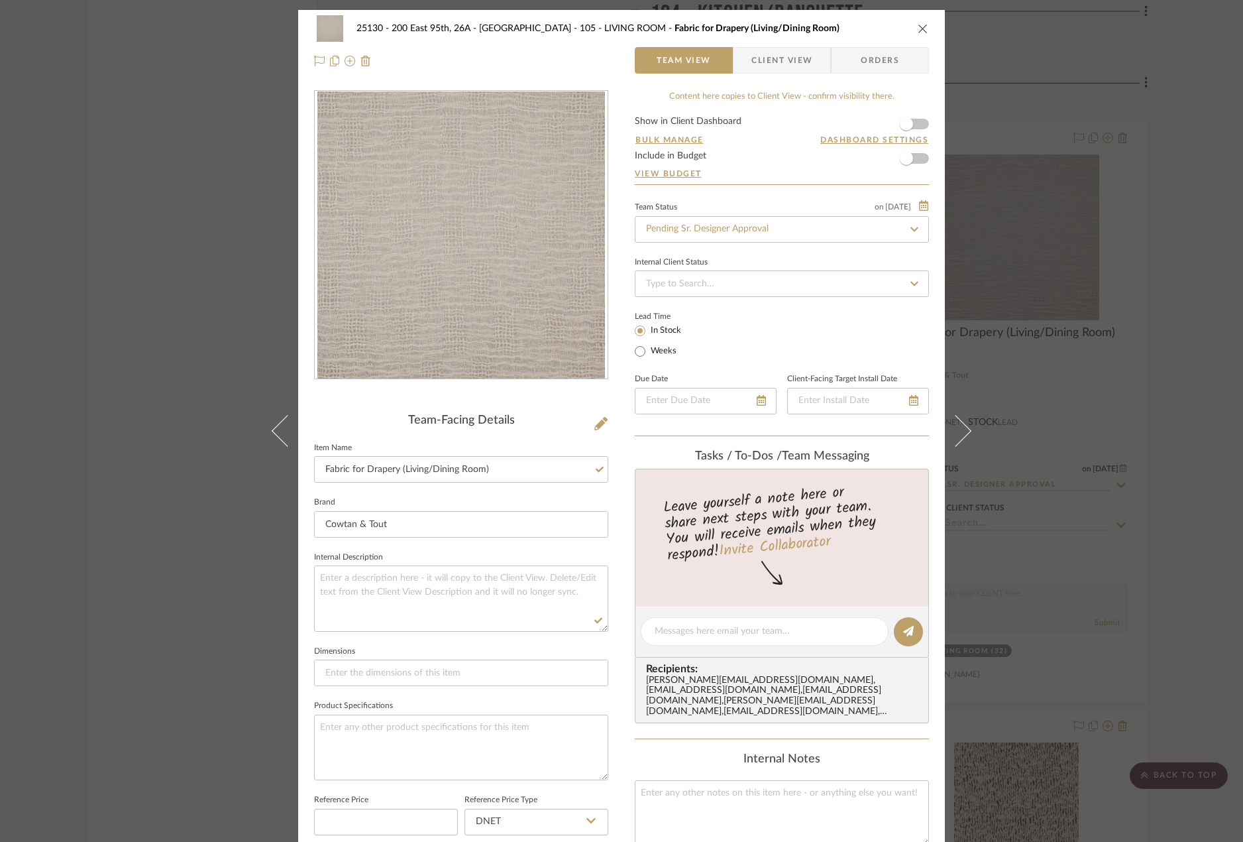
click at [1077, 346] on div "25130 - 200 East 95th, 26A - Kosheleva 105 - LIVING ROOM Fabric for Drapery (Li…" at bounding box center [621, 421] width 1243 height 842
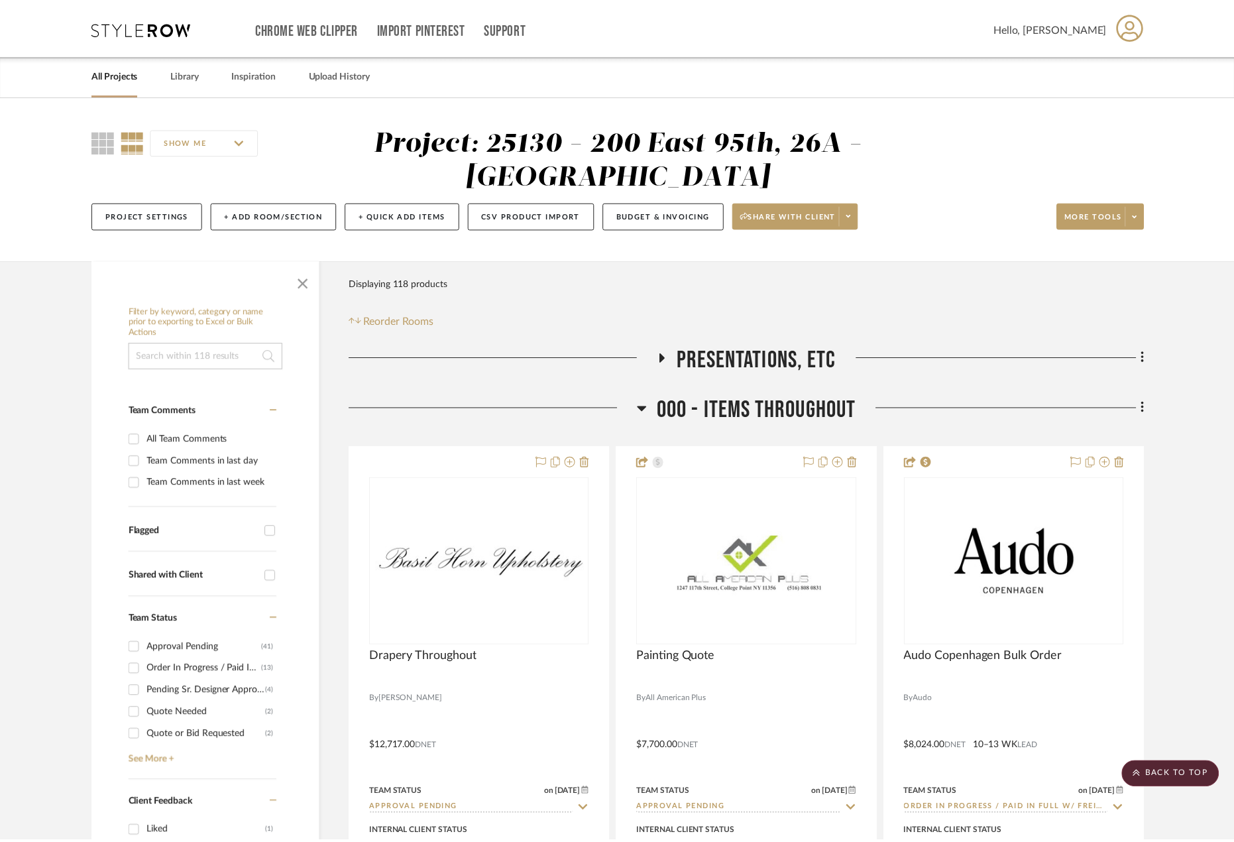
scroll to position [4312, 0]
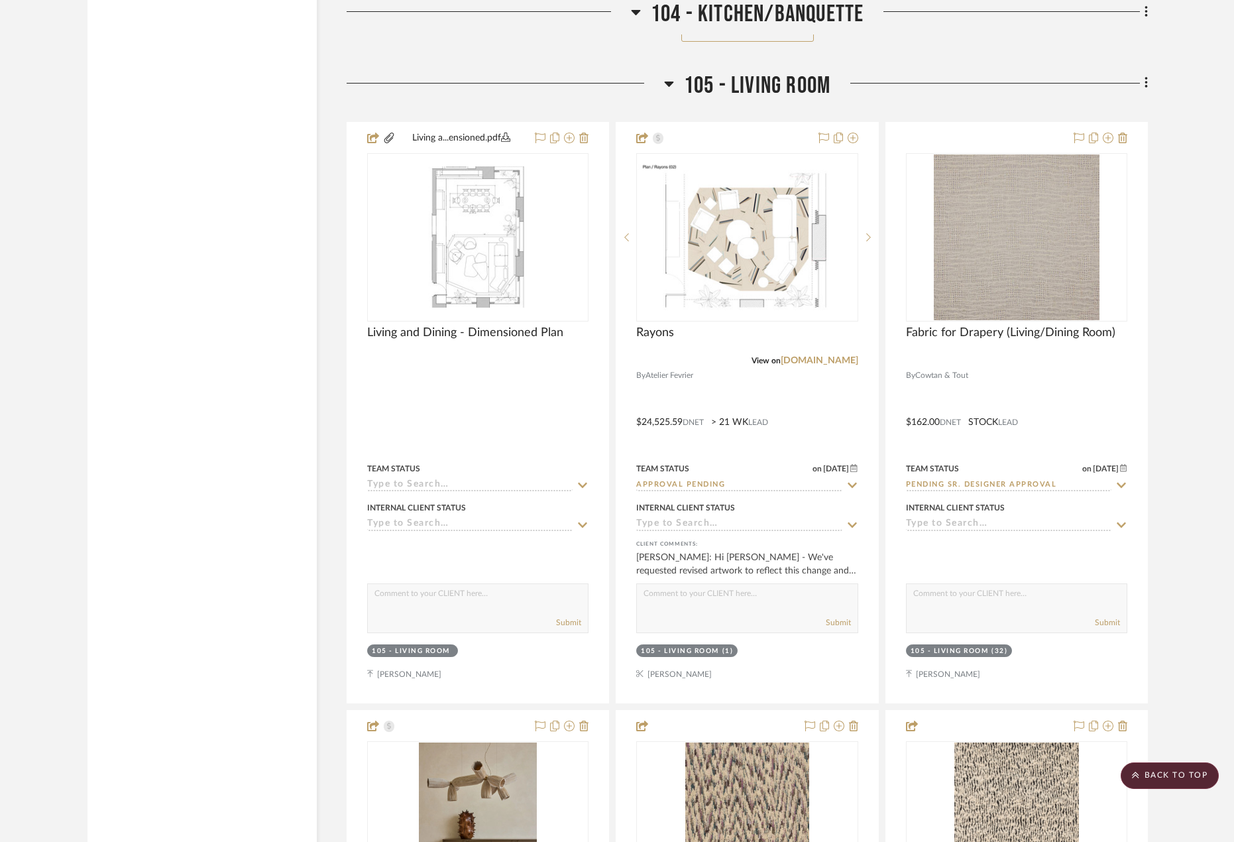
click at [374, 95] on div at bounding box center [505, 89] width 317 height 34
